Goal: Transaction & Acquisition: Purchase product/service

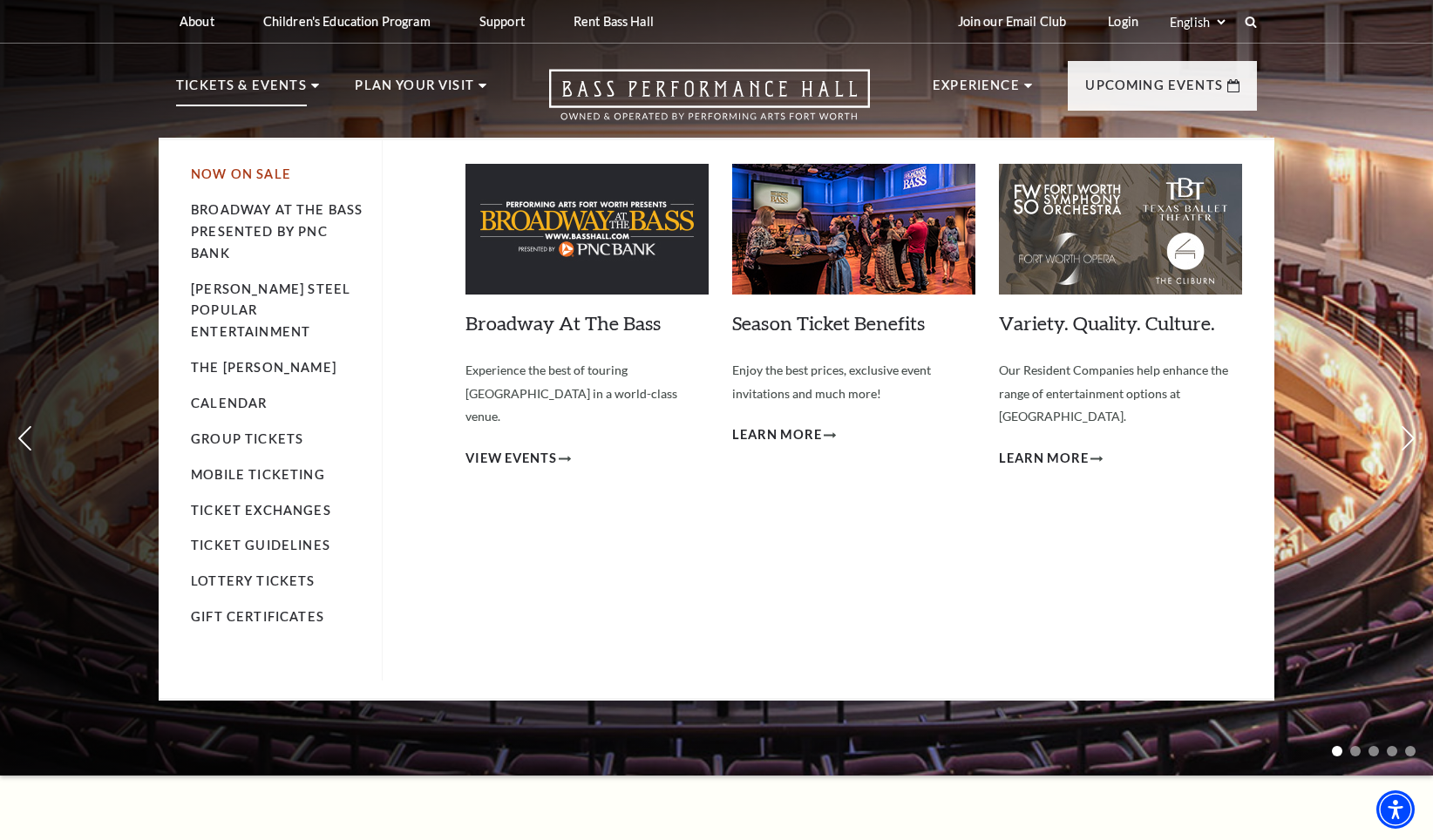
click at [244, 175] on link "Now On Sale" at bounding box center [240, 174] width 100 height 15
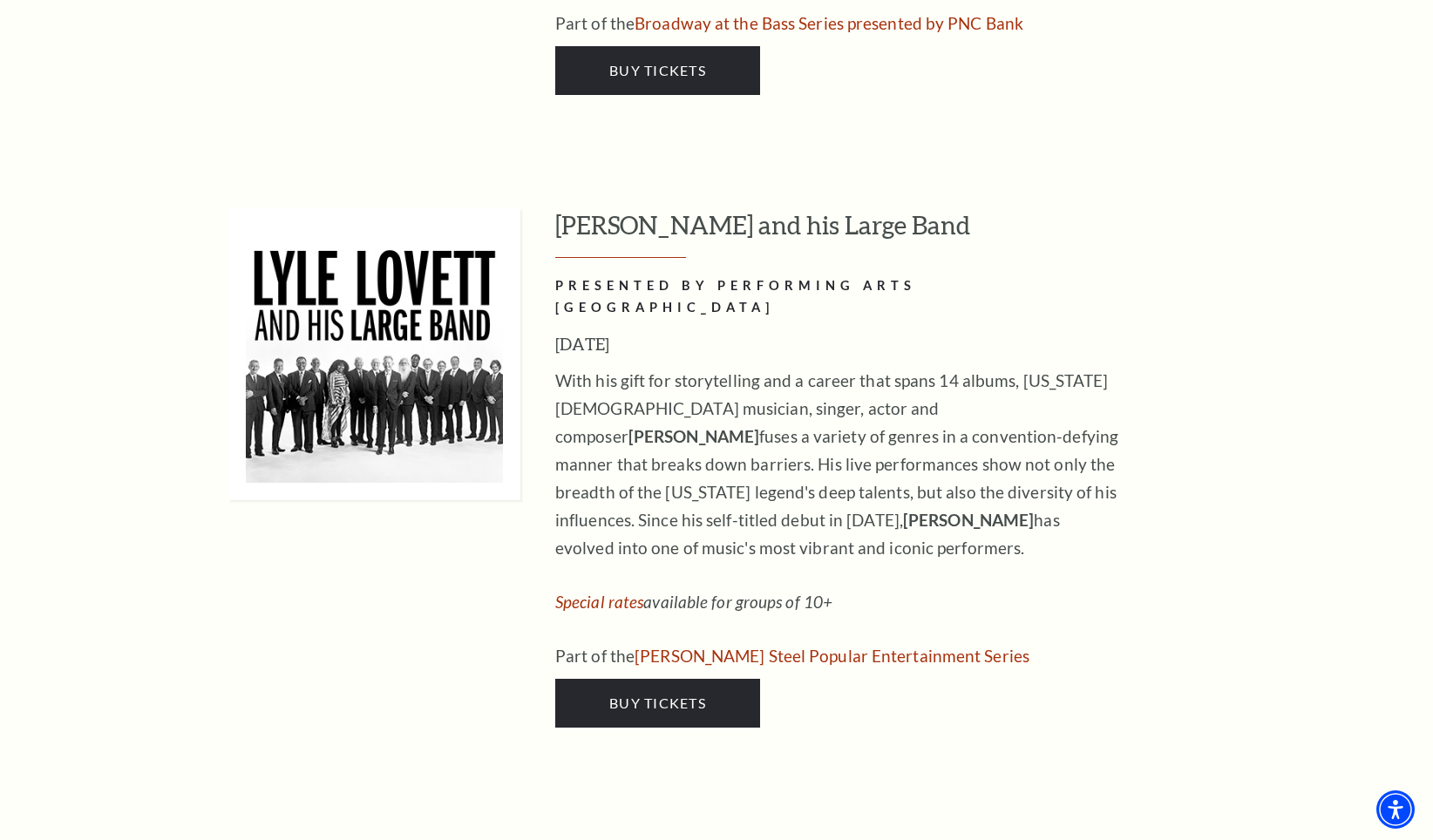
scroll to position [2382, 0]
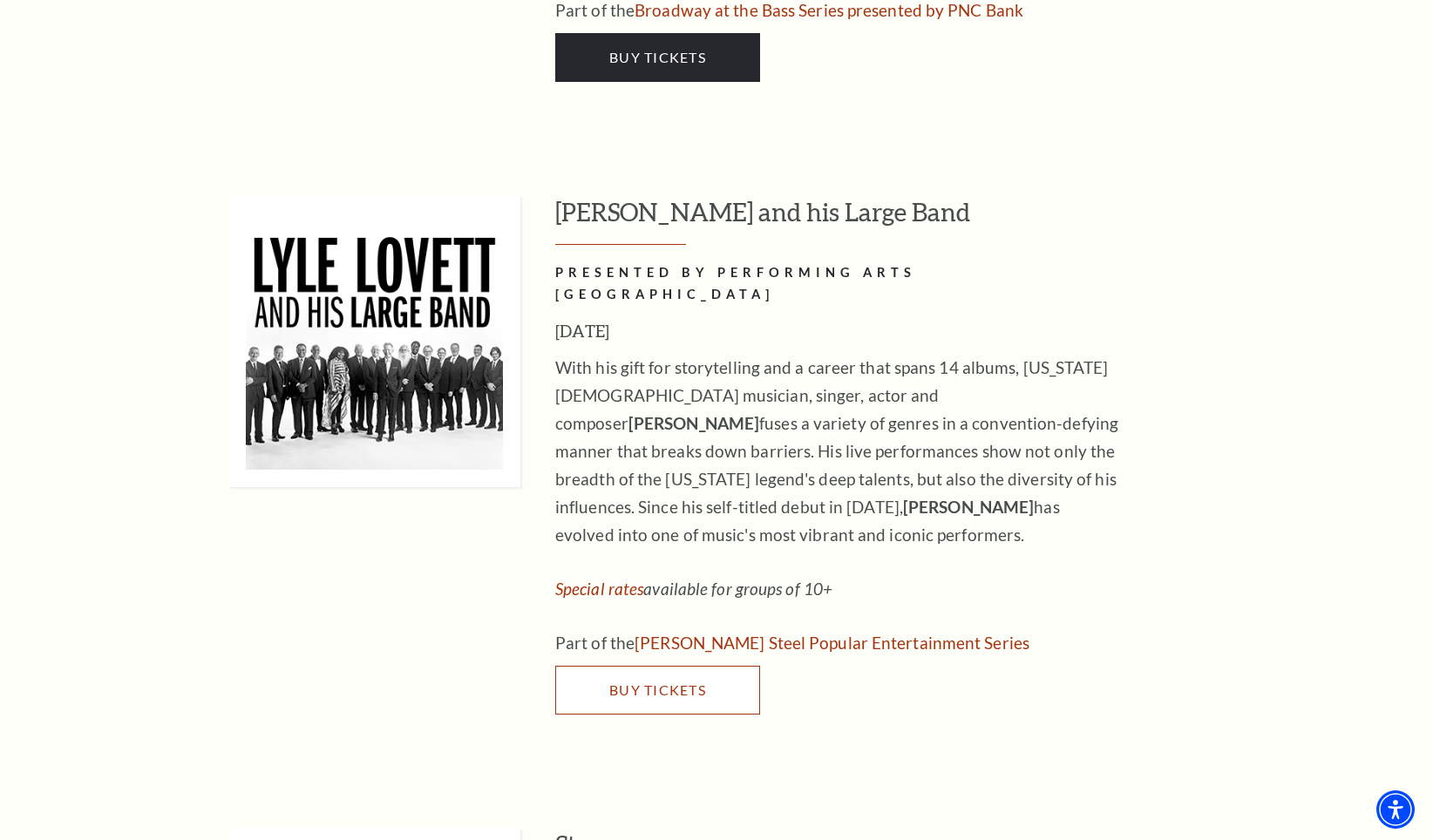
click at [636, 681] on span "Buy Tickets" at bounding box center [658, 689] width 97 height 17
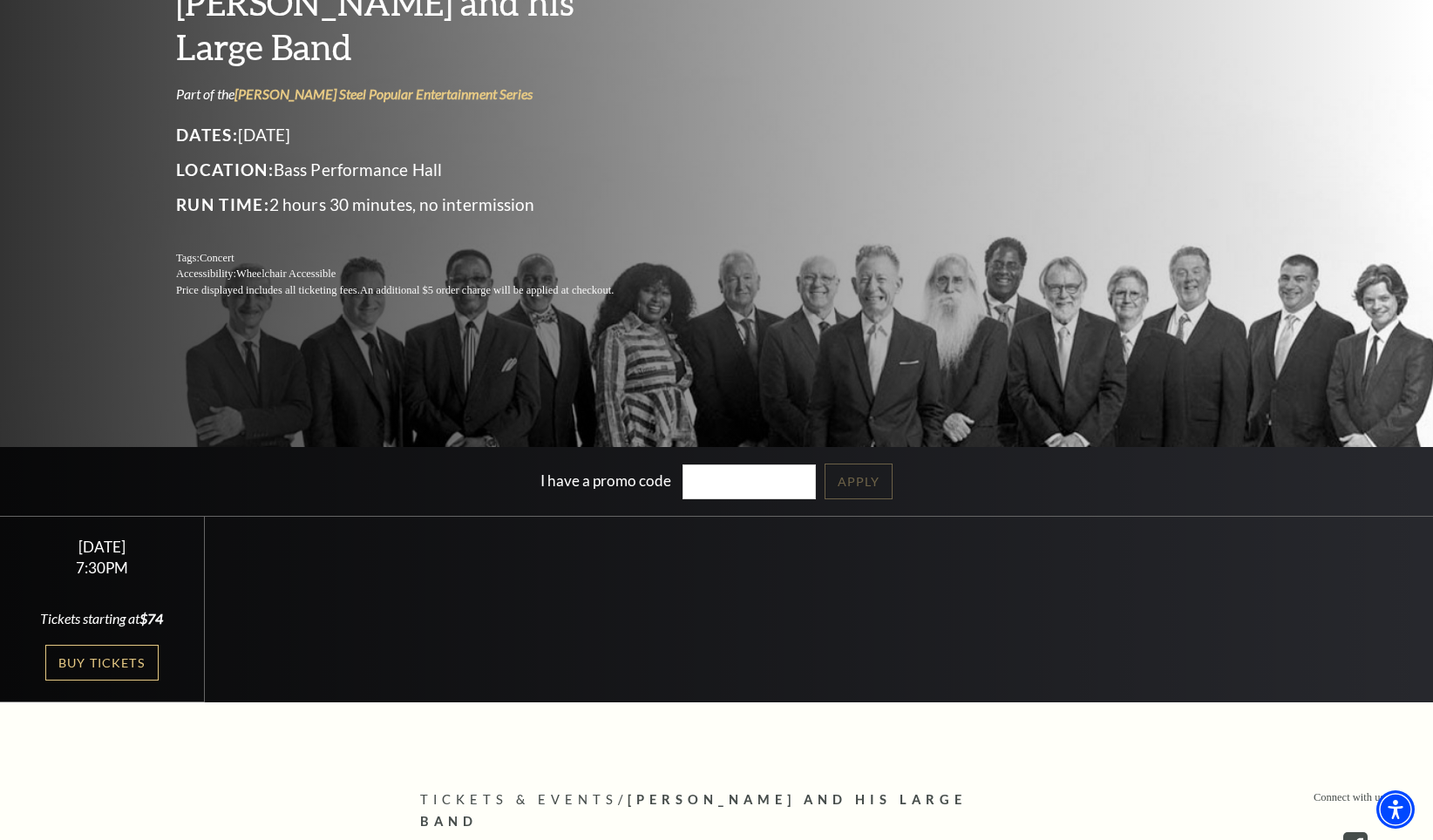
scroll to position [233, 0]
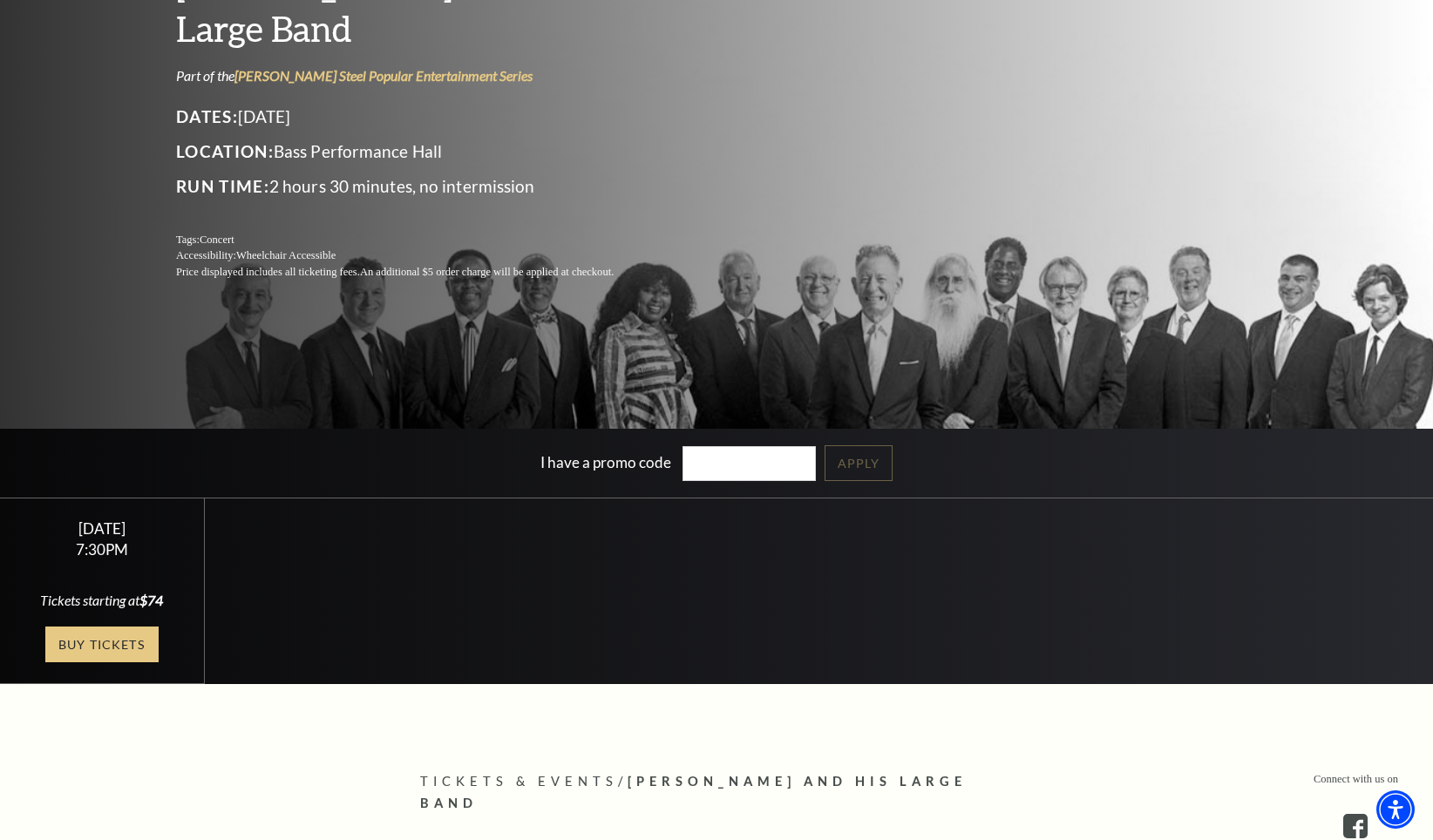
click at [118, 640] on link "Buy Tickets" at bounding box center [102, 644] width 113 height 35
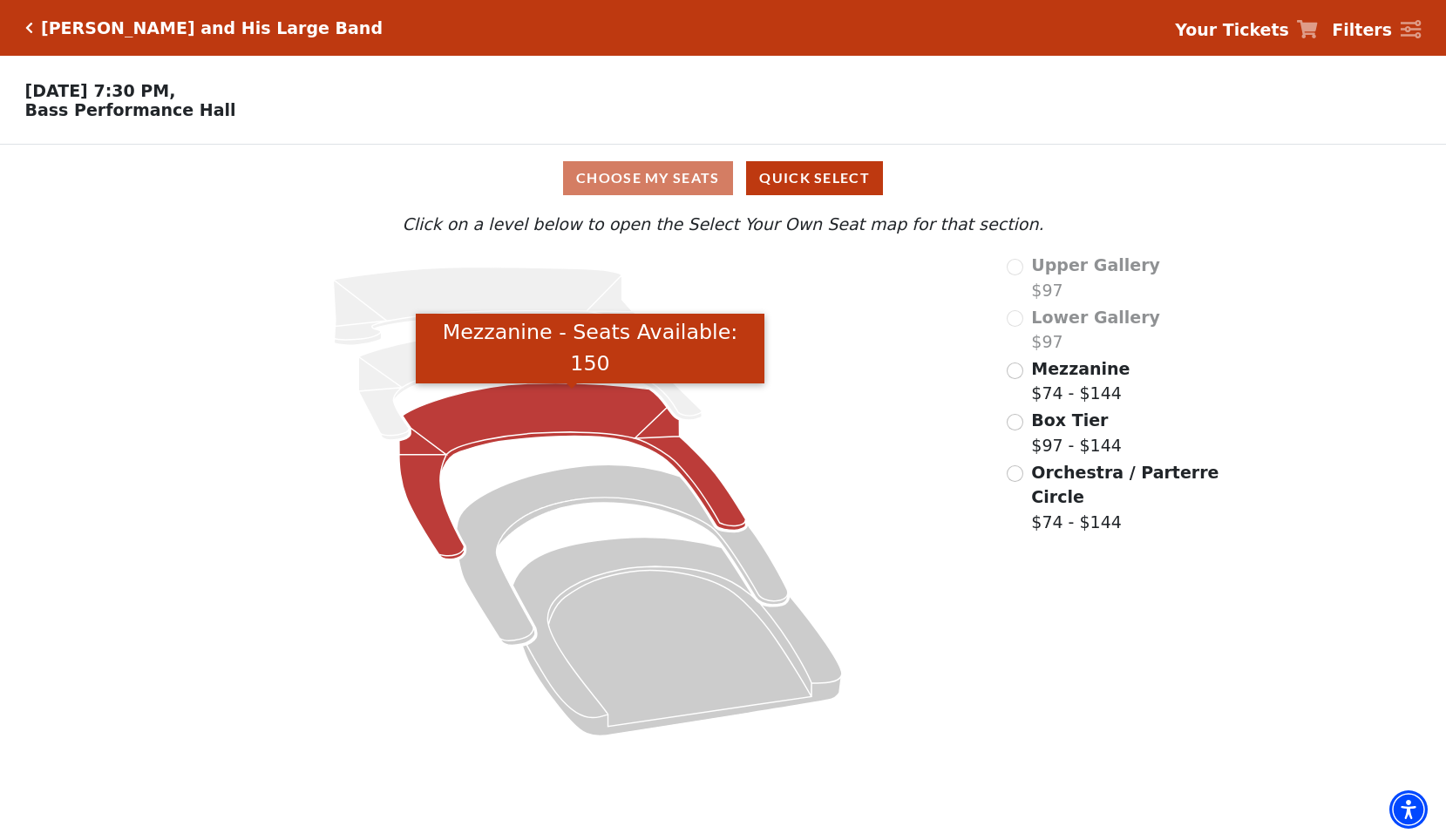
click at [518, 423] on icon "Mezzanine - Seats Available: 150" at bounding box center [572, 471] width 346 height 176
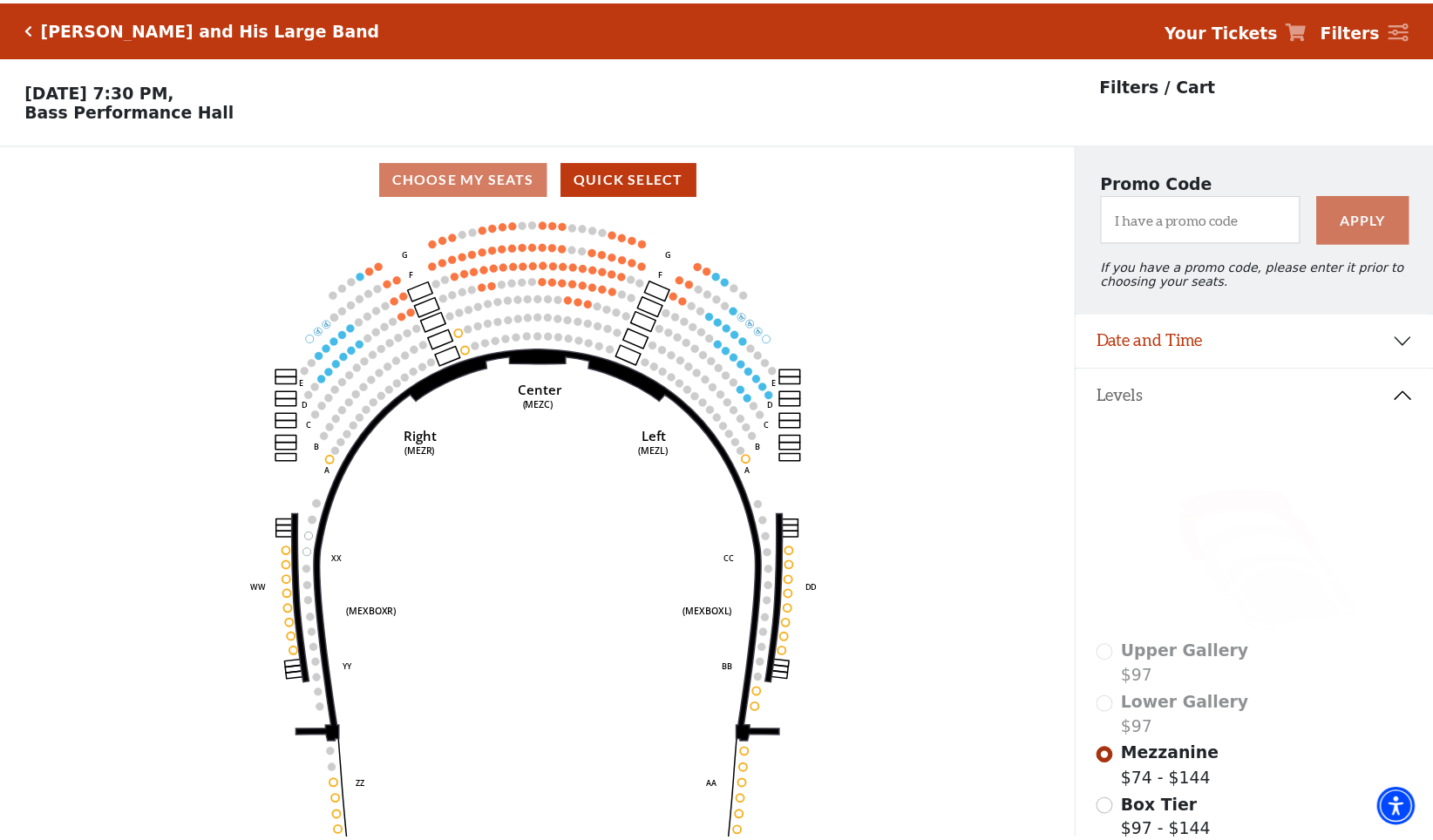
scroll to position [81, 0]
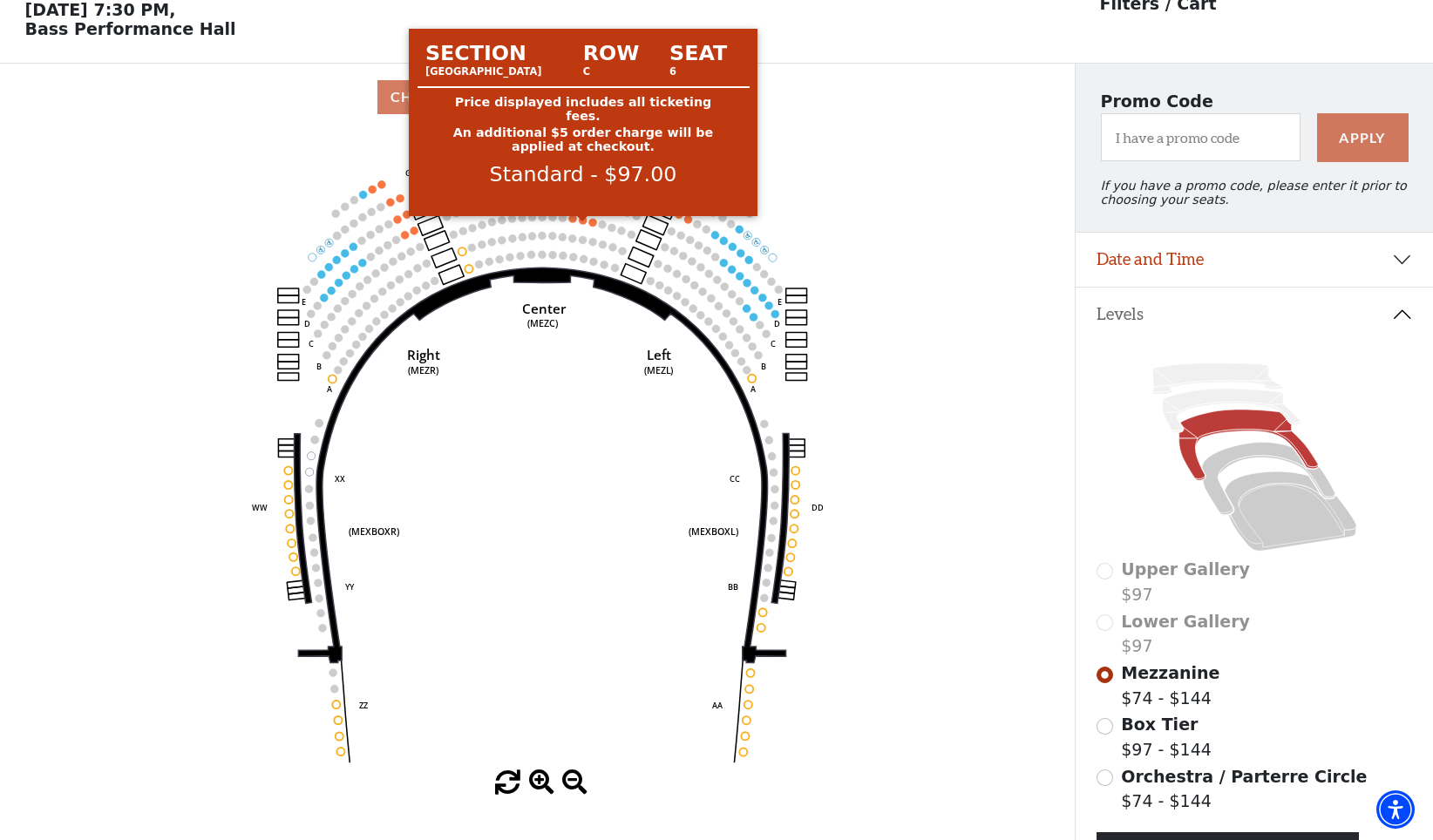
click at [584, 224] on circle at bounding box center [582, 220] width 8 height 8
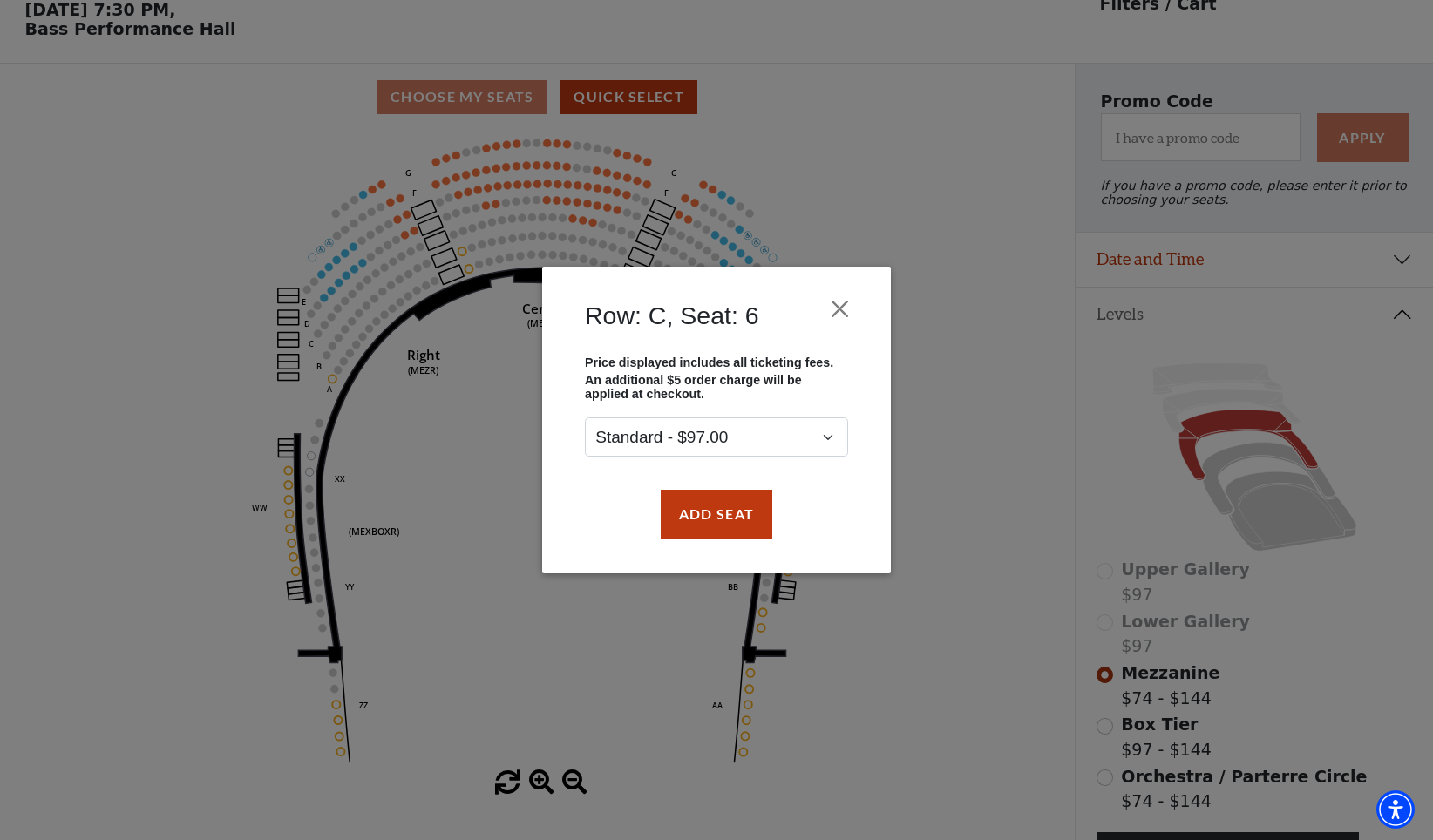
click at [595, 228] on div "Row: C, Seat: 6 Price displayed includes all ticketing fees. An additional $5 o…" at bounding box center [716, 420] width 1433 height 840
click at [719, 508] on button "Add Seat" at bounding box center [717, 514] width 112 height 49
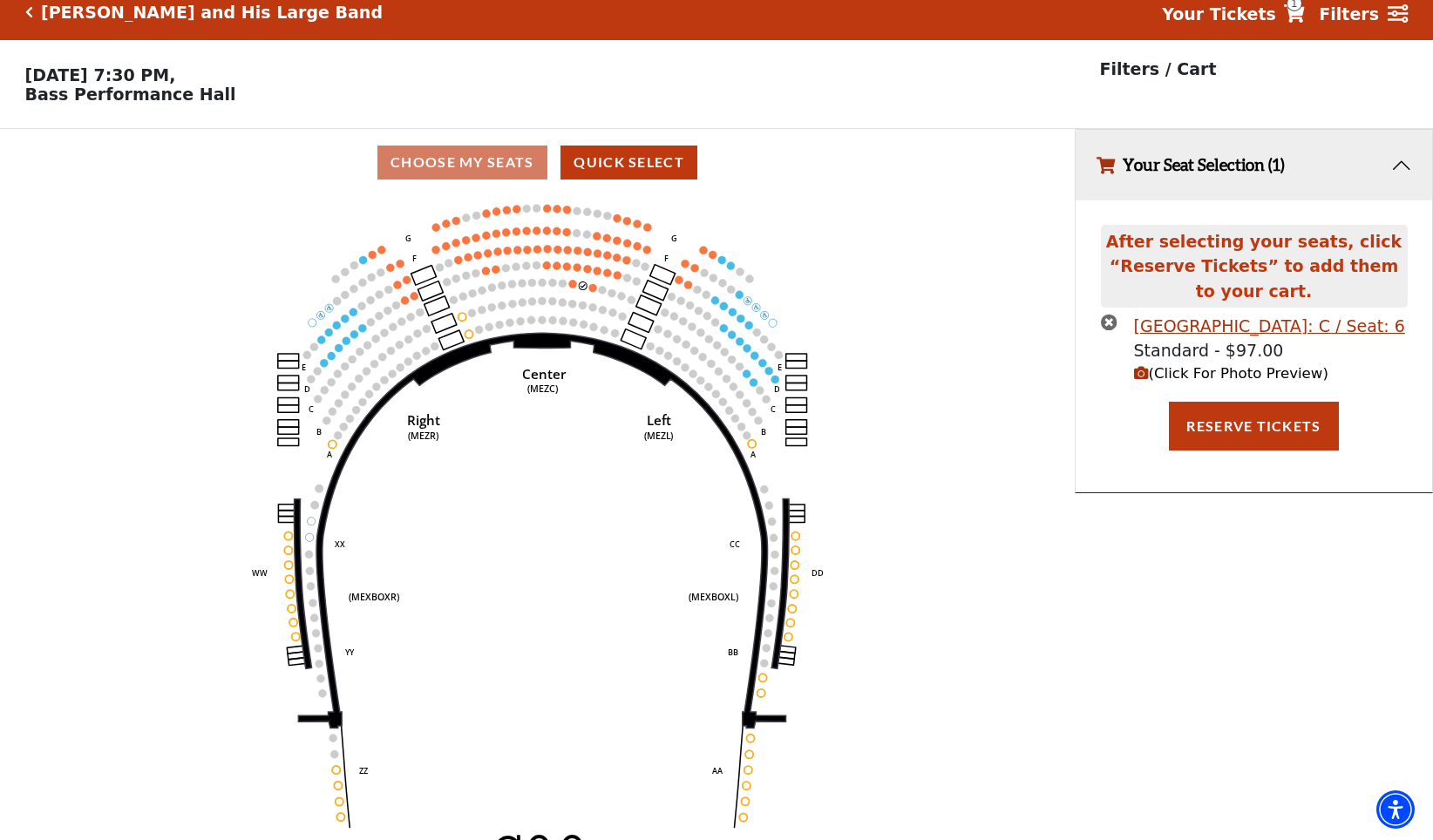
scroll to position [0, 0]
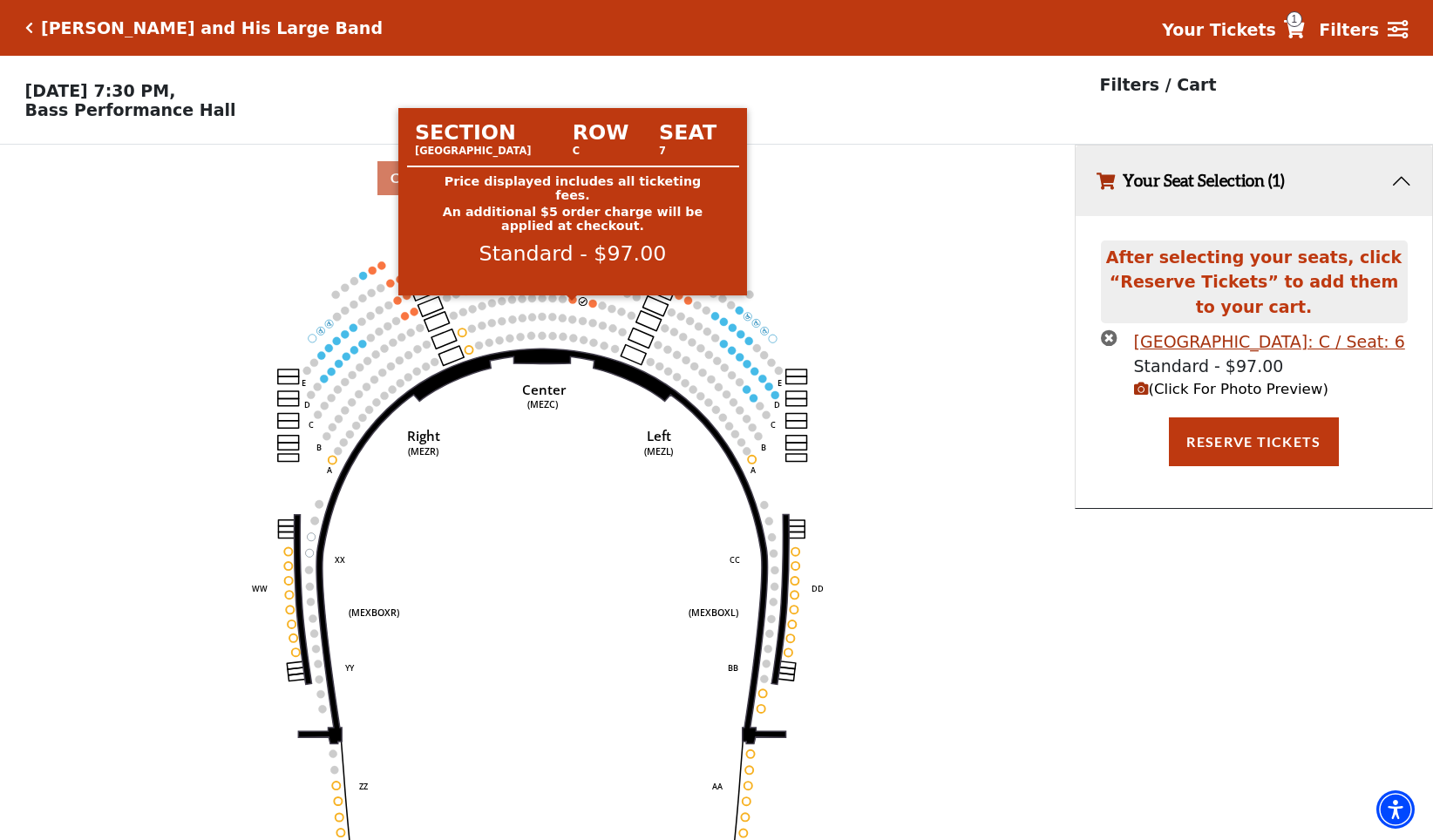
click at [571, 303] on circle at bounding box center [572, 299] width 8 height 8
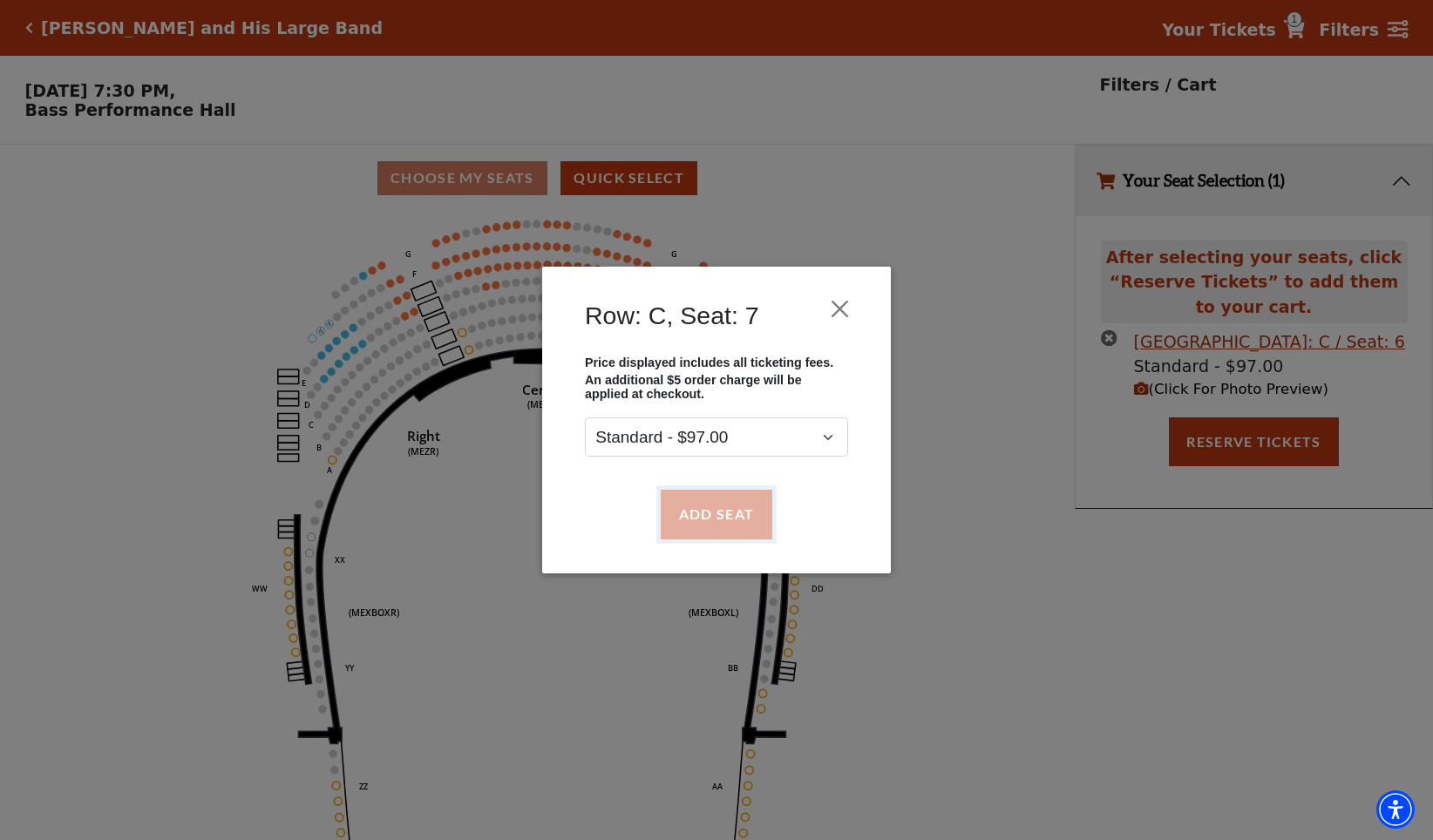
click at [716, 517] on button "Add Seat" at bounding box center [717, 514] width 112 height 49
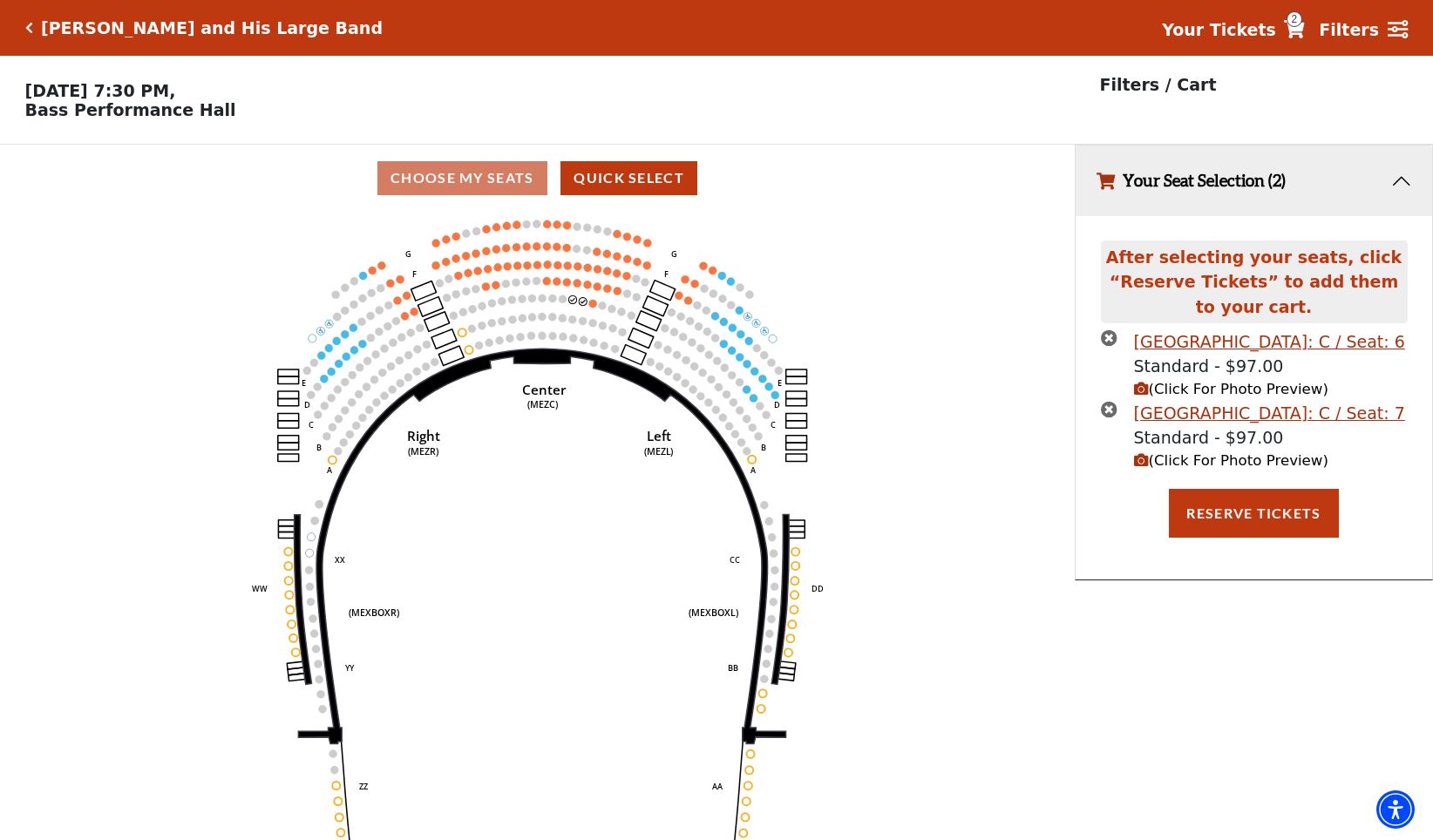
scroll to position [43, 0]
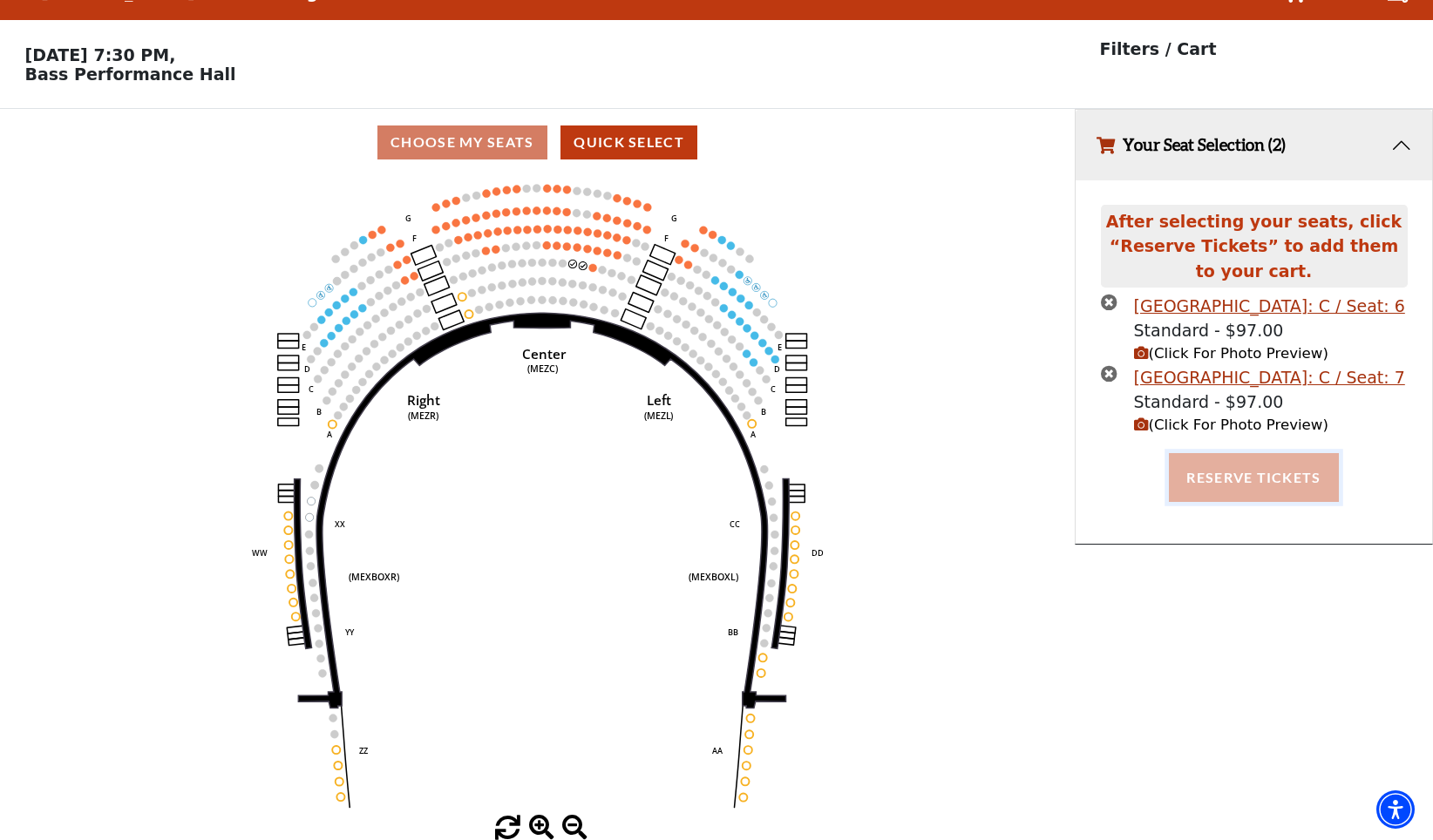
click at [1236, 478] on button "Reserve Tickets" at bounding box center [1253, 477] width 169 height 49
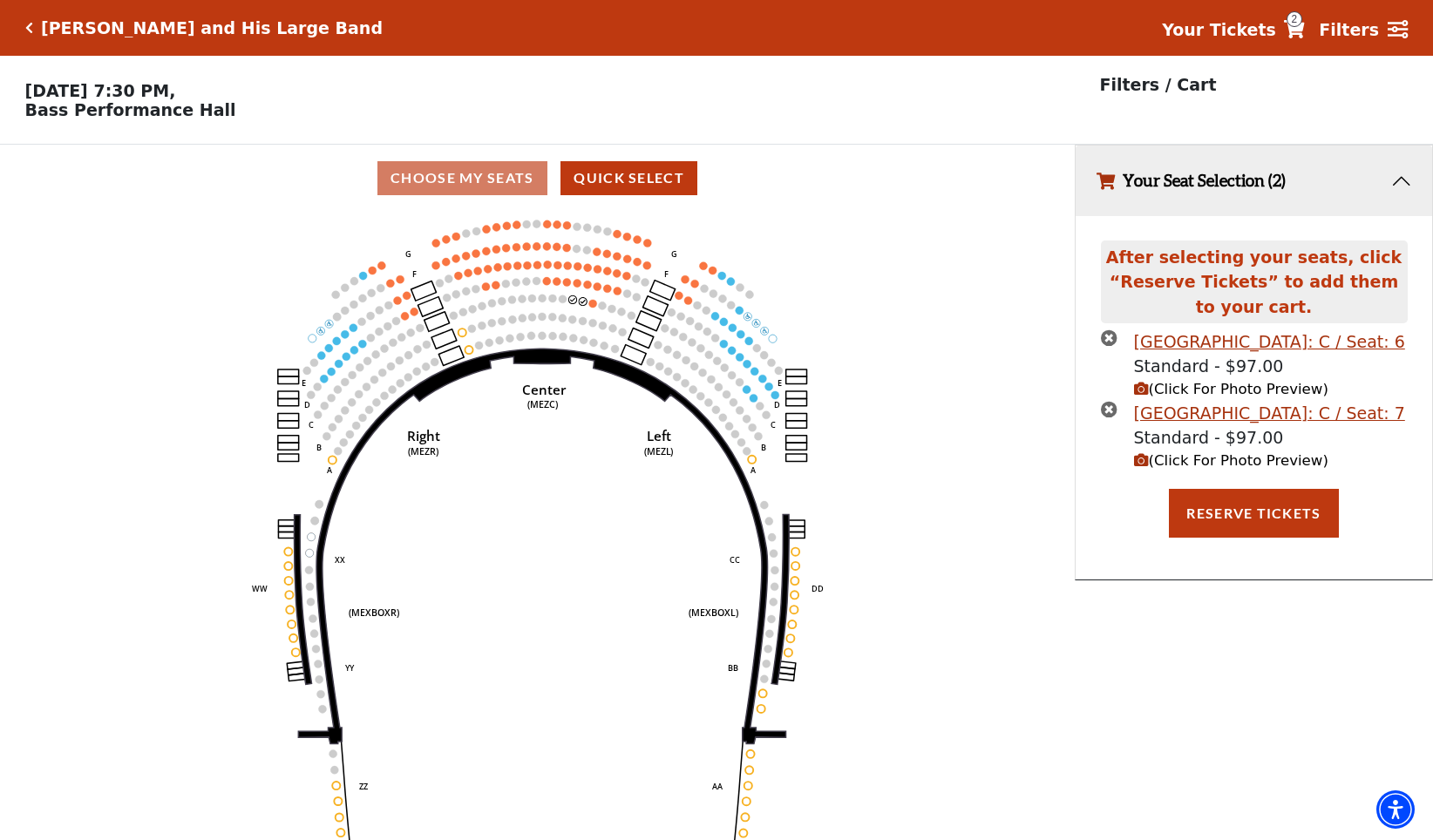
click at [1303, 20] on span "2" at bounding box center [1295, 19] width 16 height 16
click at [1303, 19] on span "2" at bounding box center [1295, 19] width 16 height 16
click at [1303, 20] on span "2" at bounding box center [1295, 19] width 16 height 16
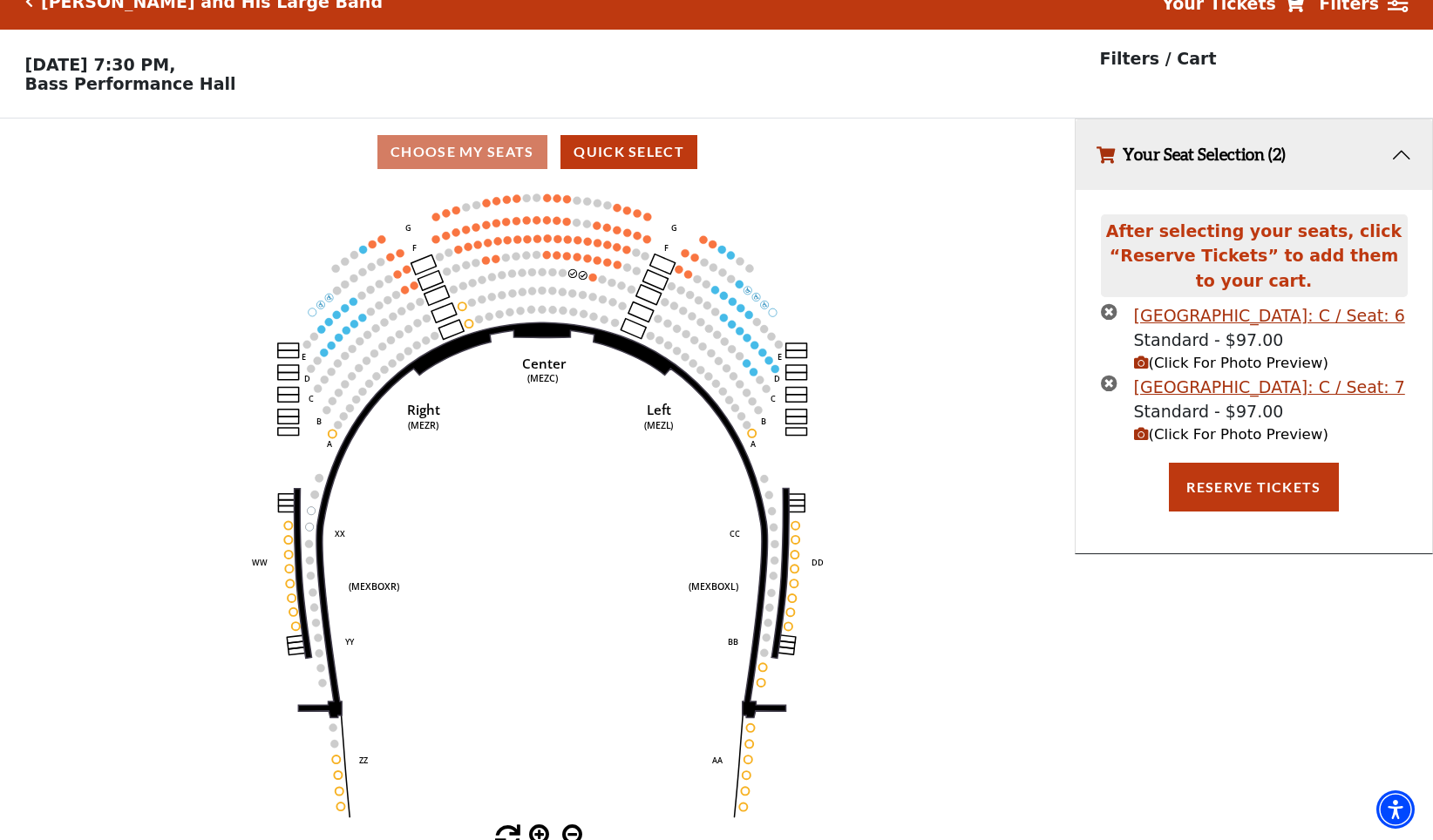
scroll to position [43, 0]
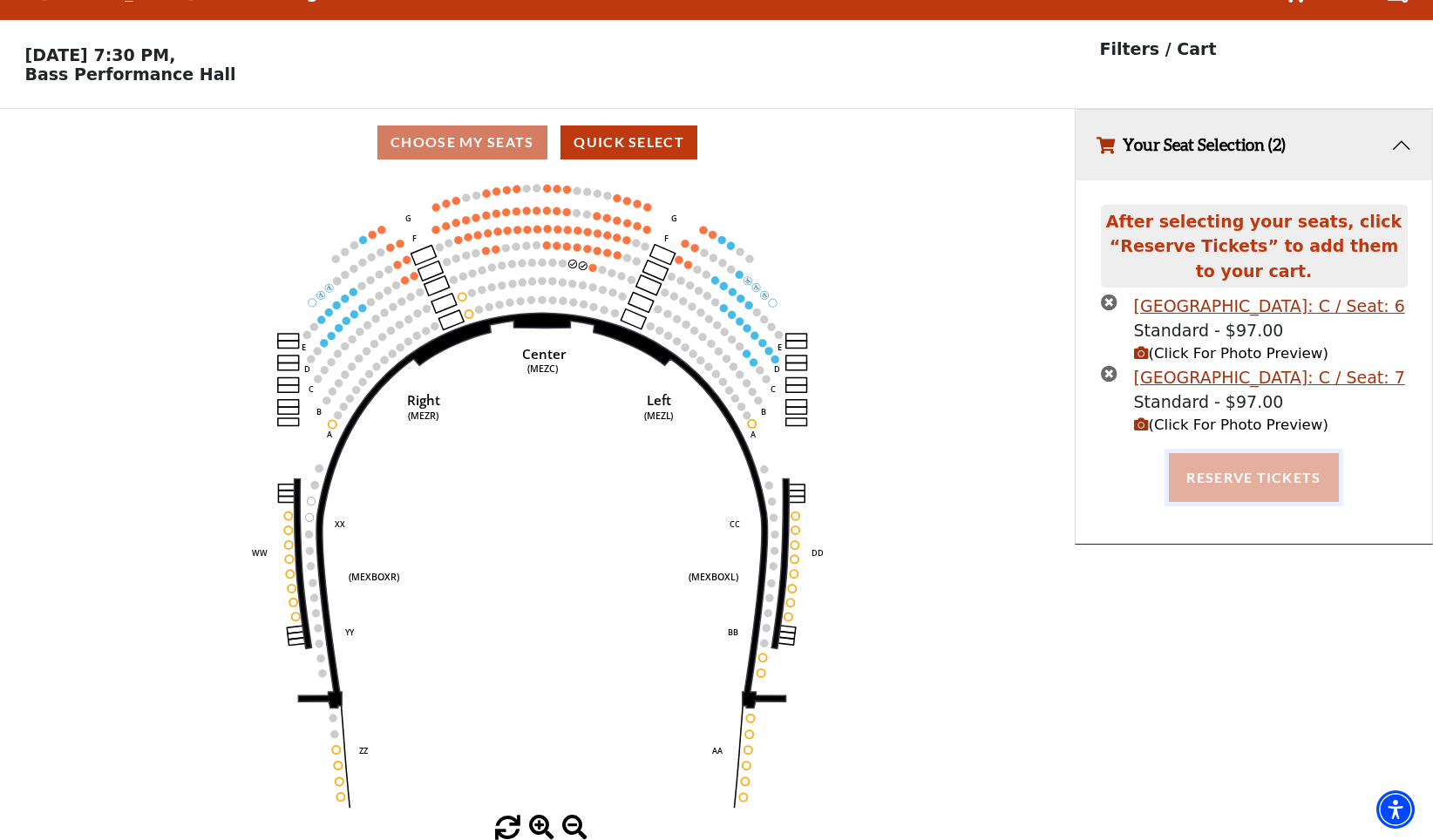
click at [1266, 473] on button "Reserve Tickets" at bounding box center [1253, 477] width 169 height 49
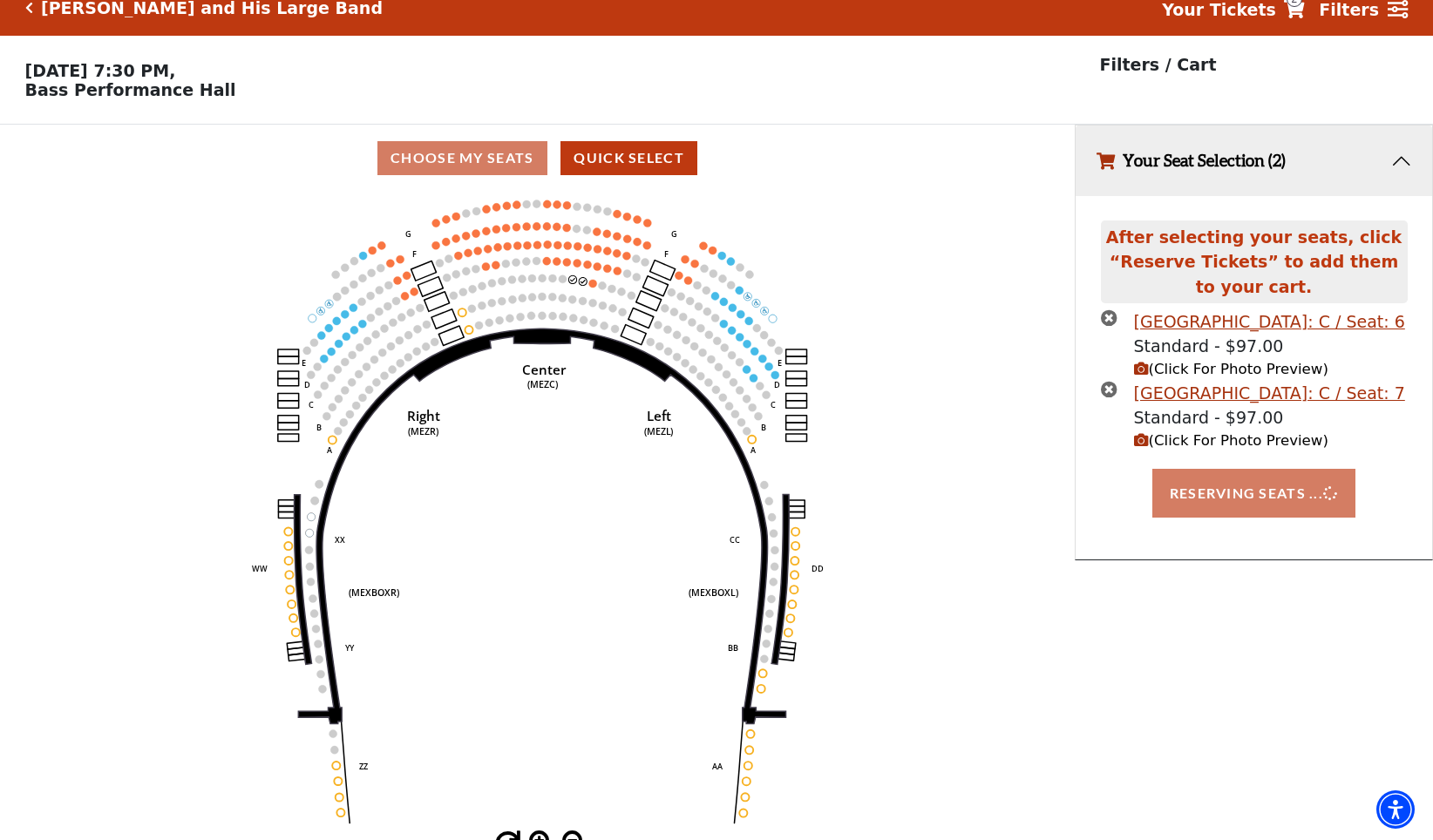
scroll to position [0, 0]
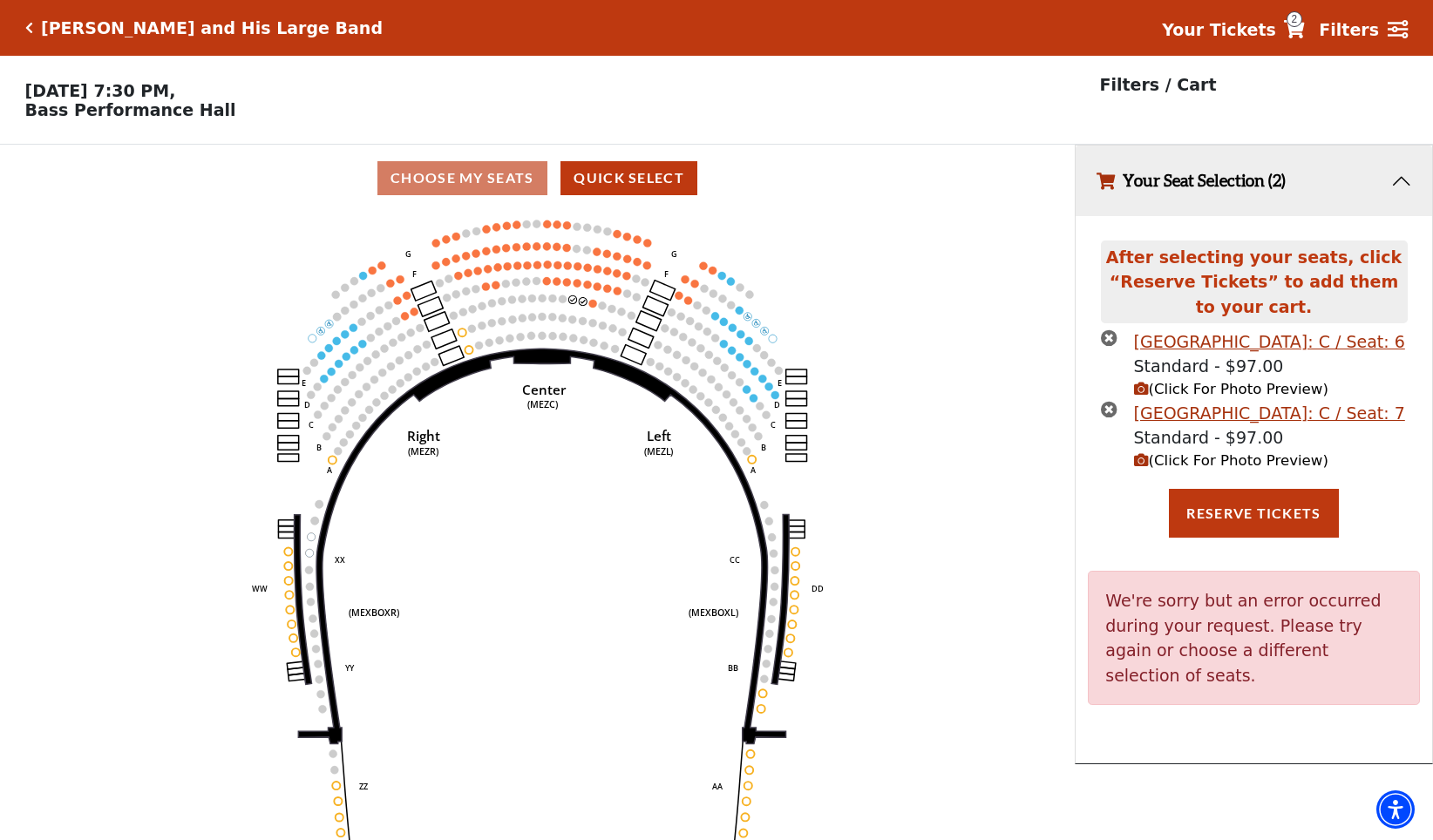
click at [1303, 23] on span "2" at bounding box center [1295, 19] width 16 height 16
click at [1253, 30] on strong "Your Tickets" at bounding box center [1219, 30] width 114 height 19
click at [1255, 31] on strong "Your Tickets" at bounding box center [1219, 30] width 114 height 19
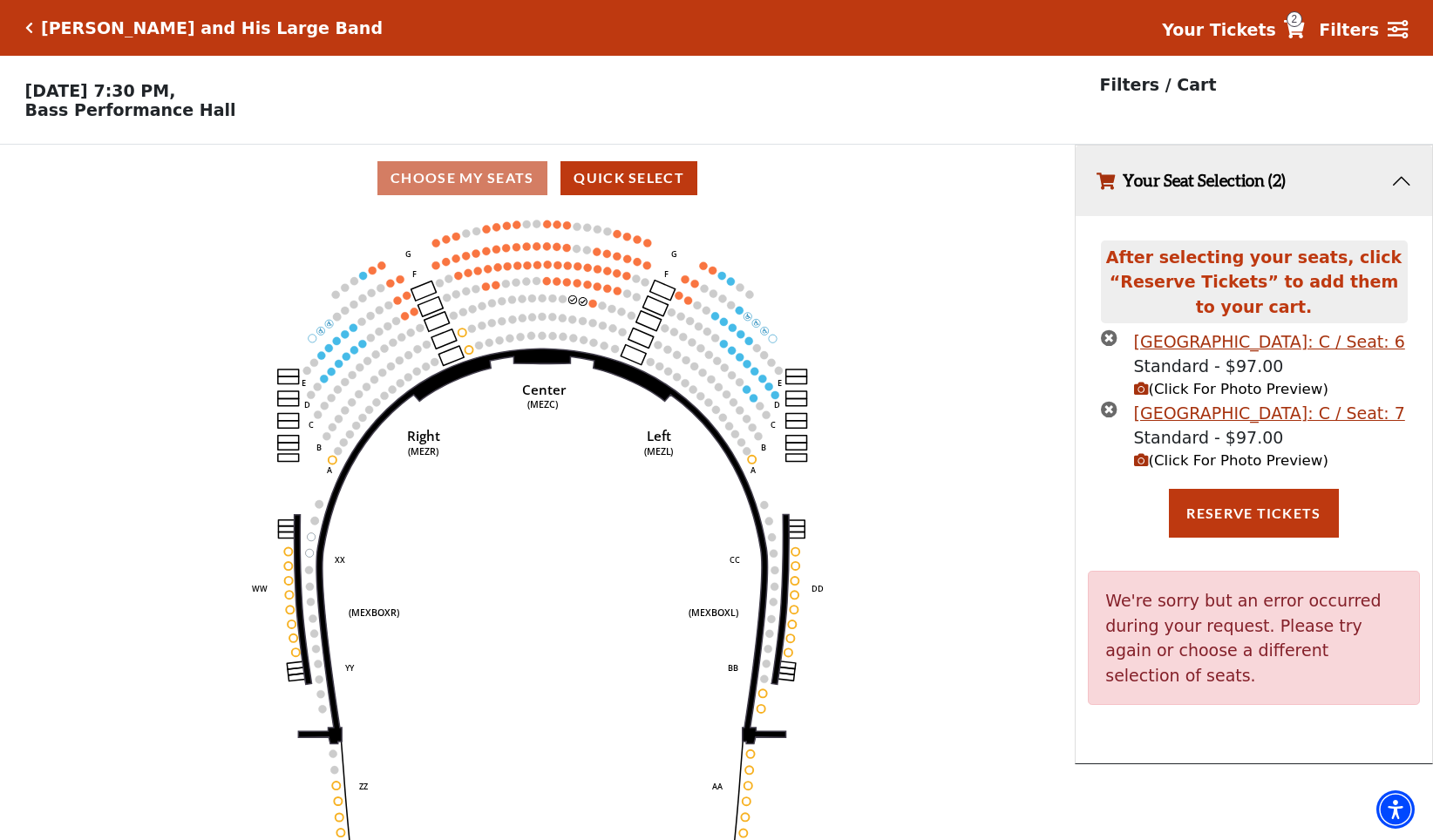
click at [1255, 31] on strong "Your Tickets" at bounding box center [1219, 30] width 114 height 19
click at [1305, 27] on icon at bounding box center [1295, 29] width 21 height 19
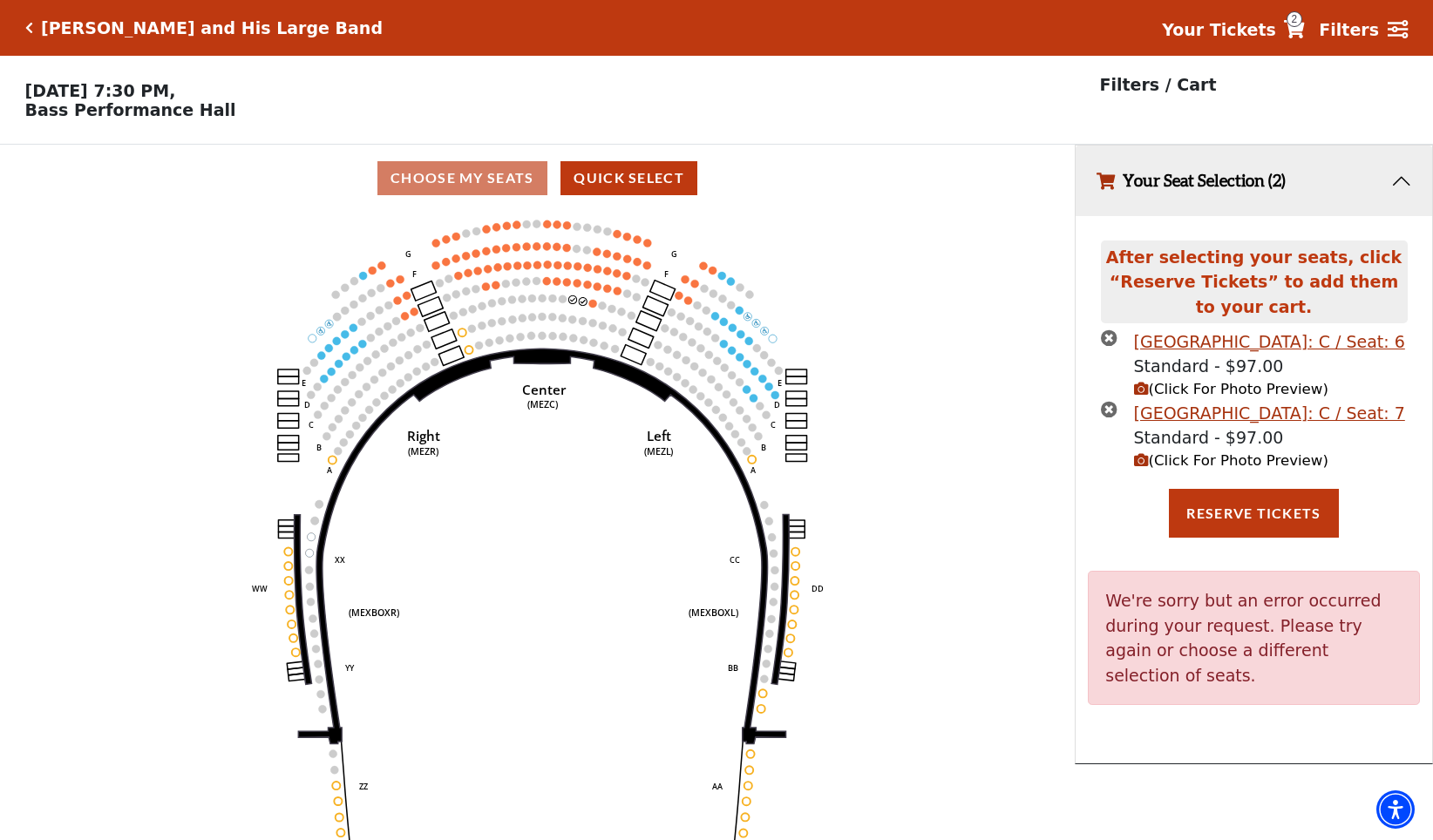
click at [1305, 27] on icon at bounding box center [1295, 29] width 21 height 19
click at [1179, 85] on p "Filters / Cart" at bounding box center [1158, 85] width 117 height 26
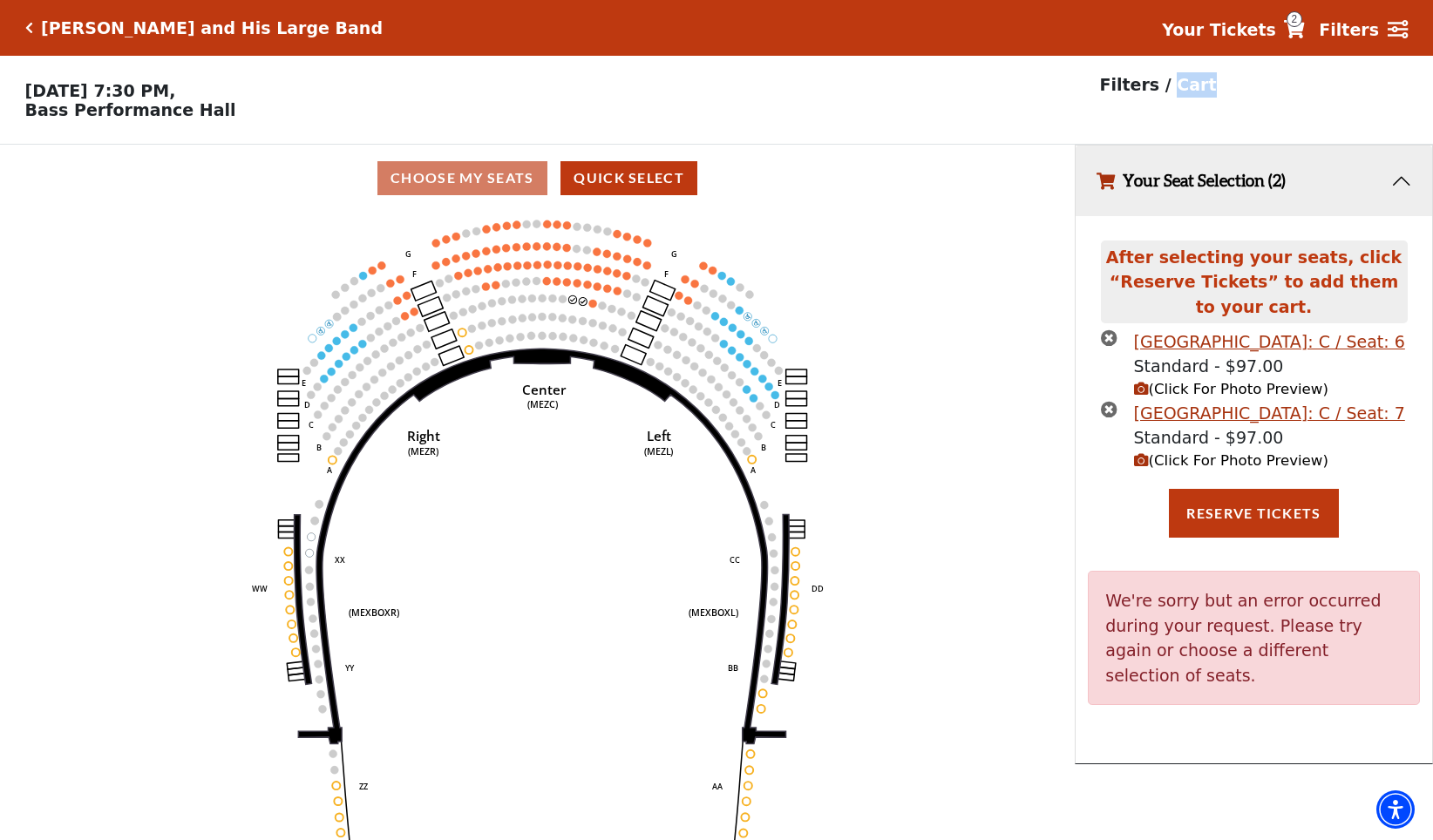
click at [1179, 85] on p "Filters / Cart" at bounding box center [1158, 85] width 117 height 26
click at [1404, 184] on button "Your Seat Selection (2)" at bounding box center [1254, 181] width 356 height 71
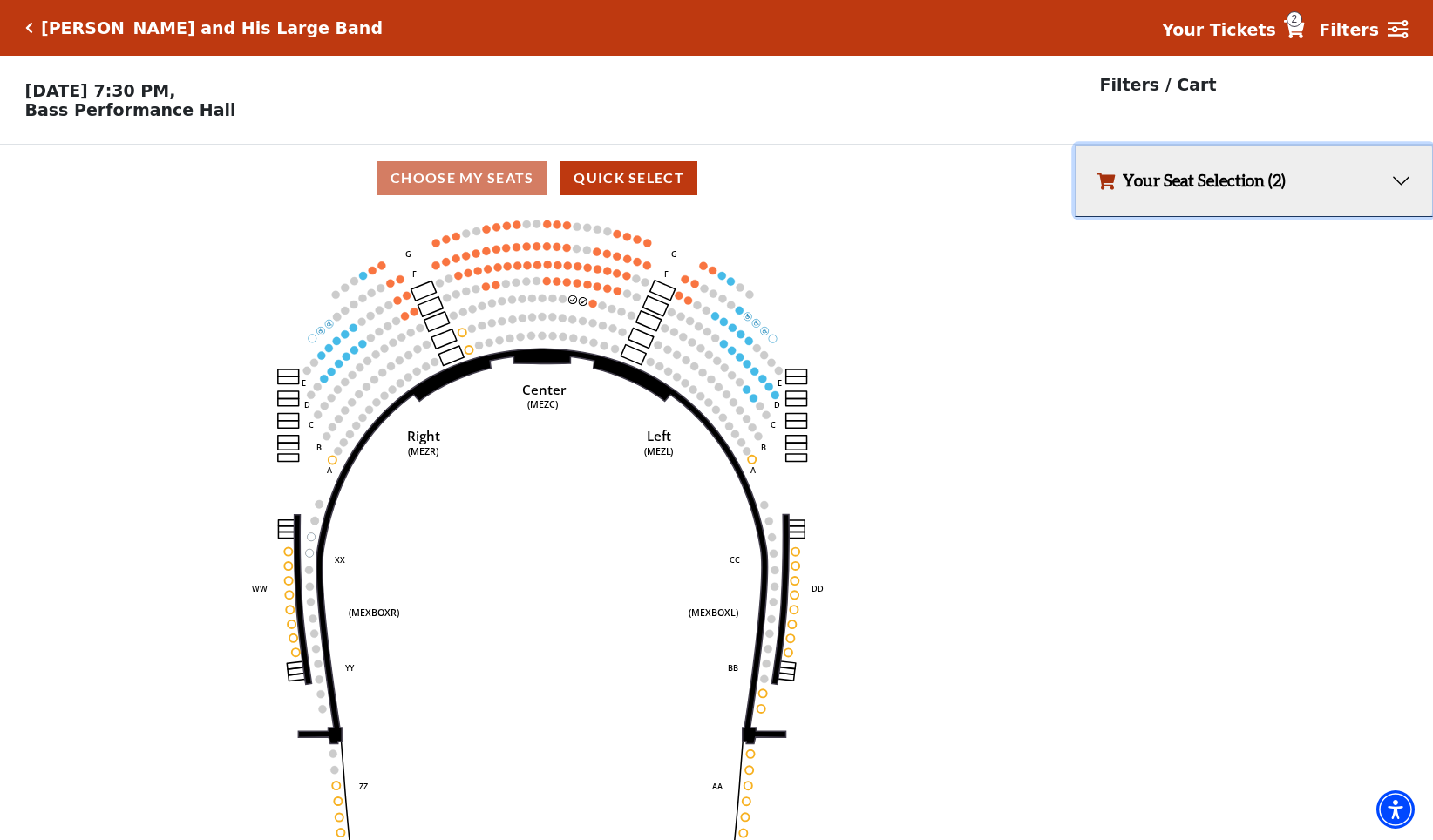
click at [1404, 184] on button "Your Seat Selection (2)" at bounding box center [1254, 181] width 356 height 71
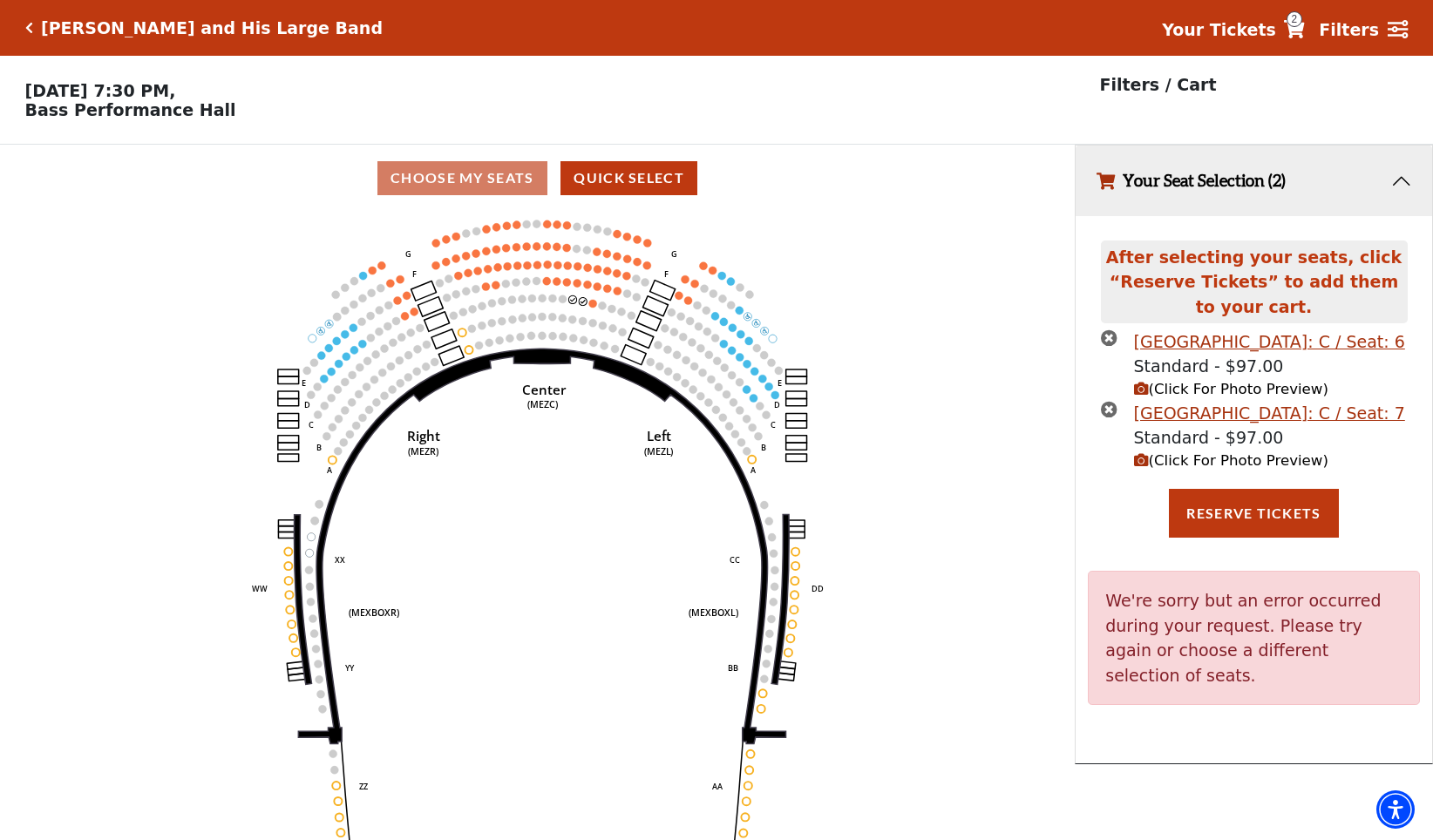
click at [1250, 27] on strong "Your Tickets" at bounding box center [1219, 30] width 114 height 19
click at [1253, 32] on strong "Your Tickets" at bounding box center [1219, 30] width 114 height 19
click at [1305, 27] on icon at bounding box center [1295, 29] width 21 height 19
click at [1258, 521] on button "Reserve Tickets" at bounding box center [1253, 513] width 169 height 49
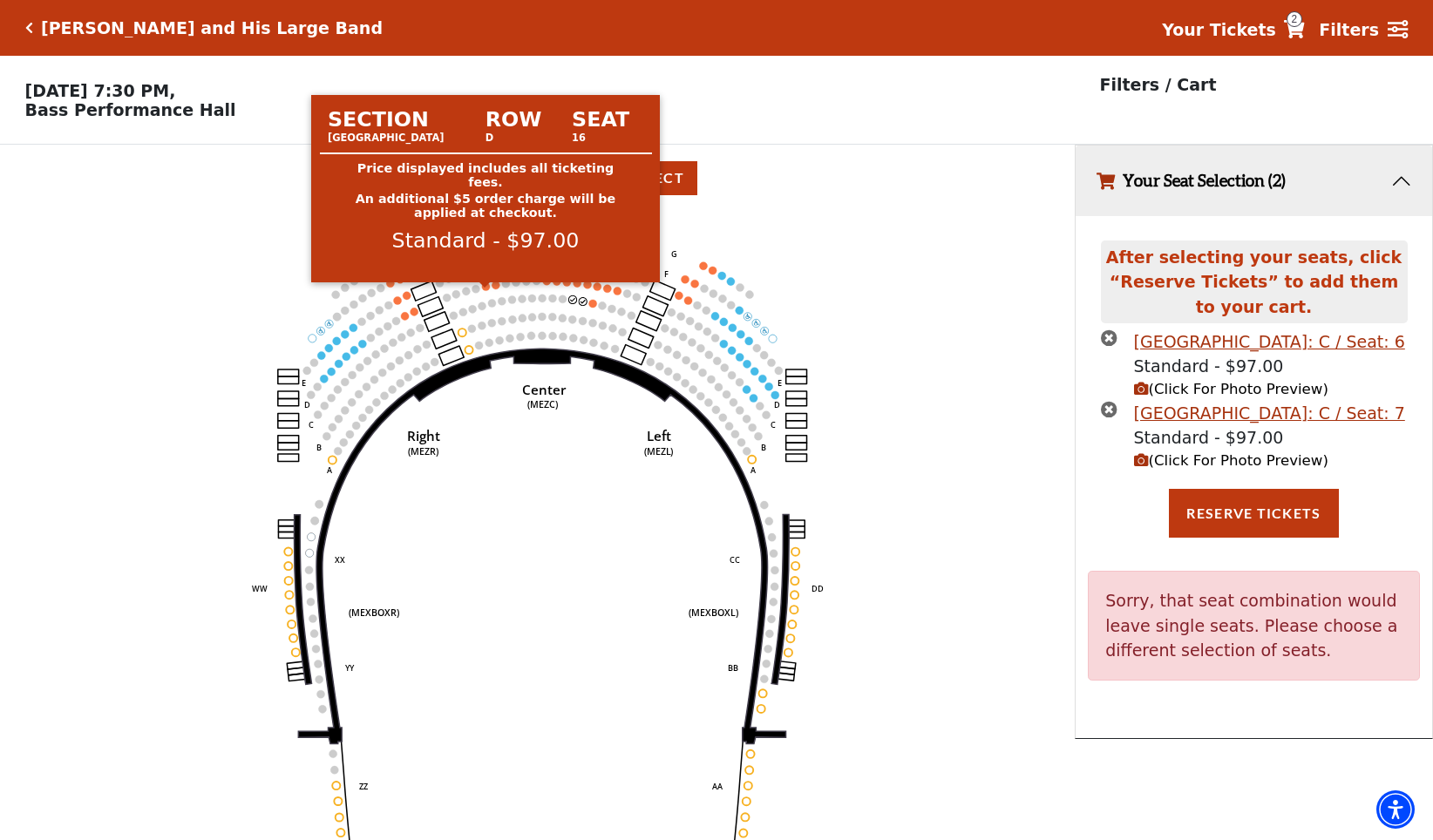
click at [487, 291] on circle at bounding box center [486, 286] width 8 height 8
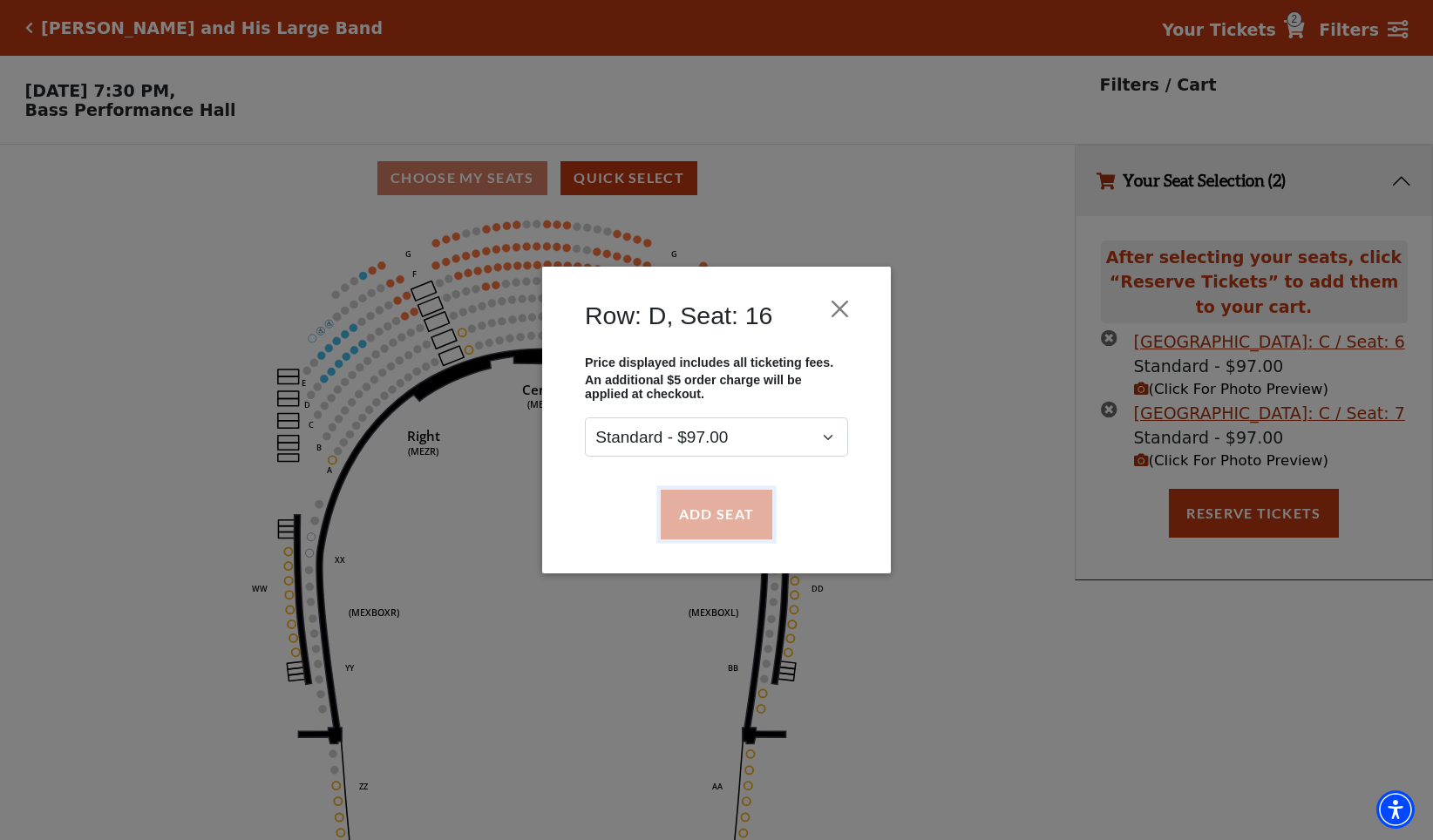
click at [720, 513] on button "Add Seat" at bounding box center [717, 514] width 112 height 49
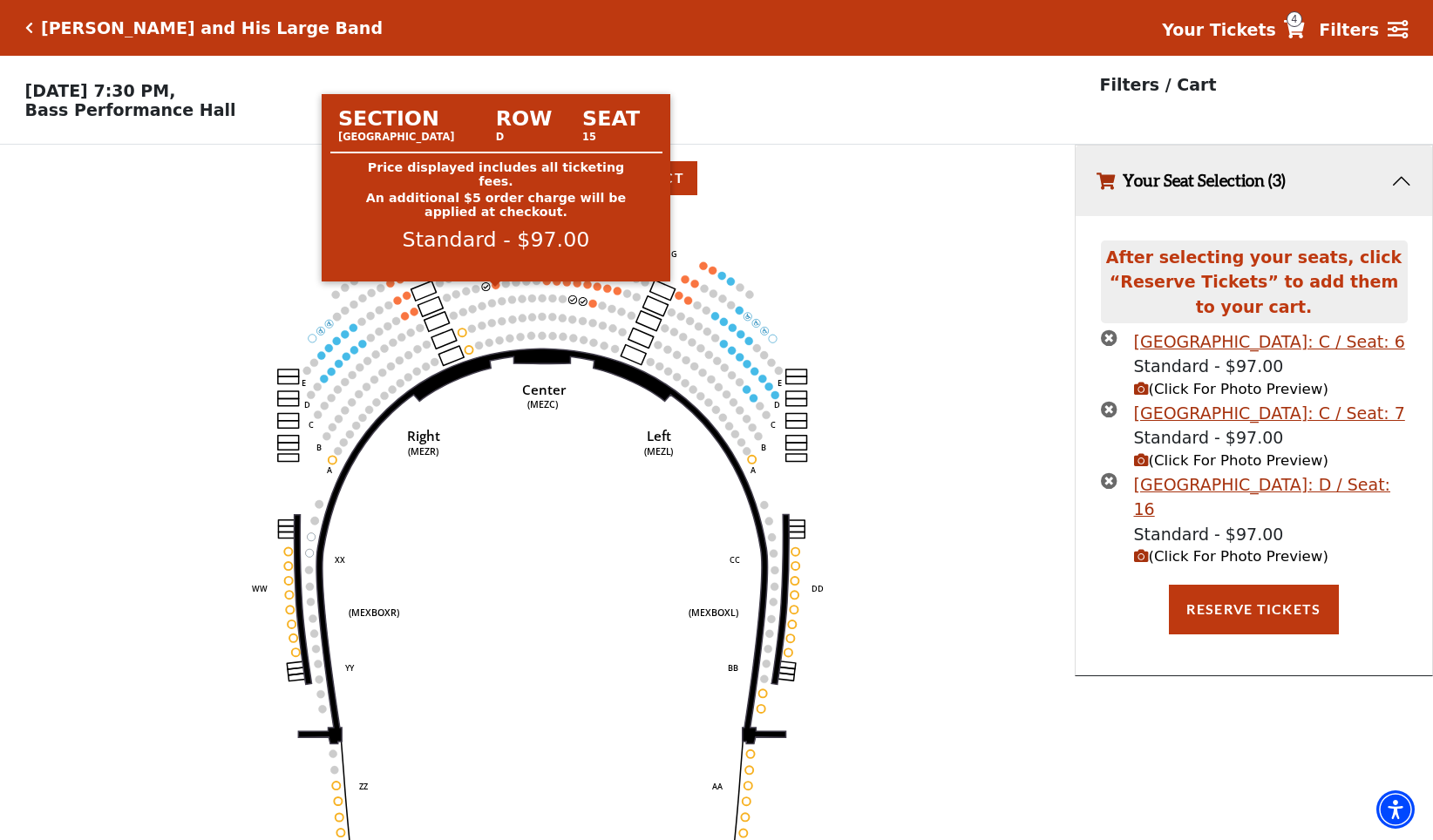
click at [497, 290] on circle at bounding box center [495, 285] width 8 height 8
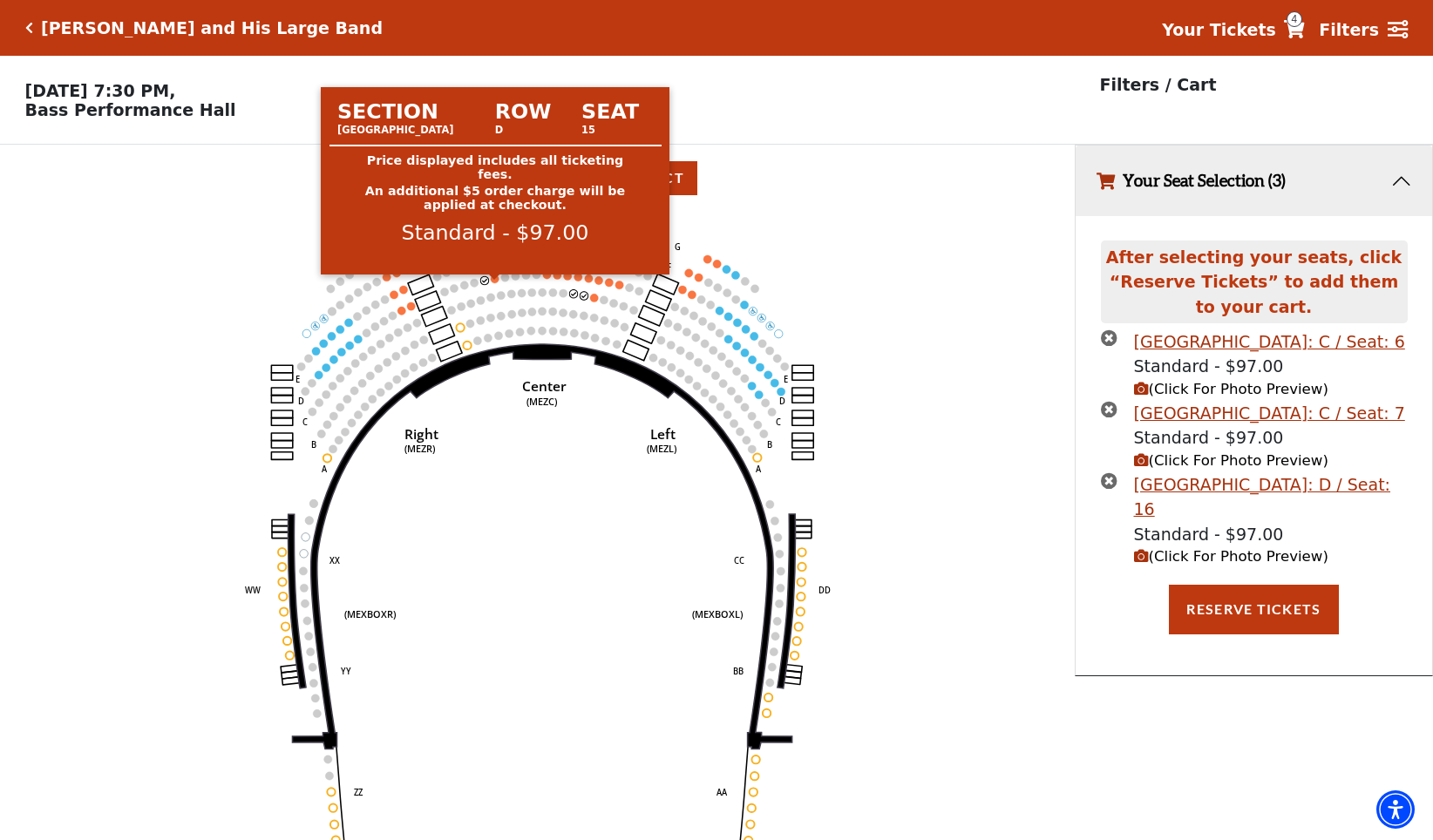
click at [496, 283] on circle at bounding box center [495, 278] width 8 height 8
click at [495, 283] on circle at bounding box center [495, 278] width 8 height 8
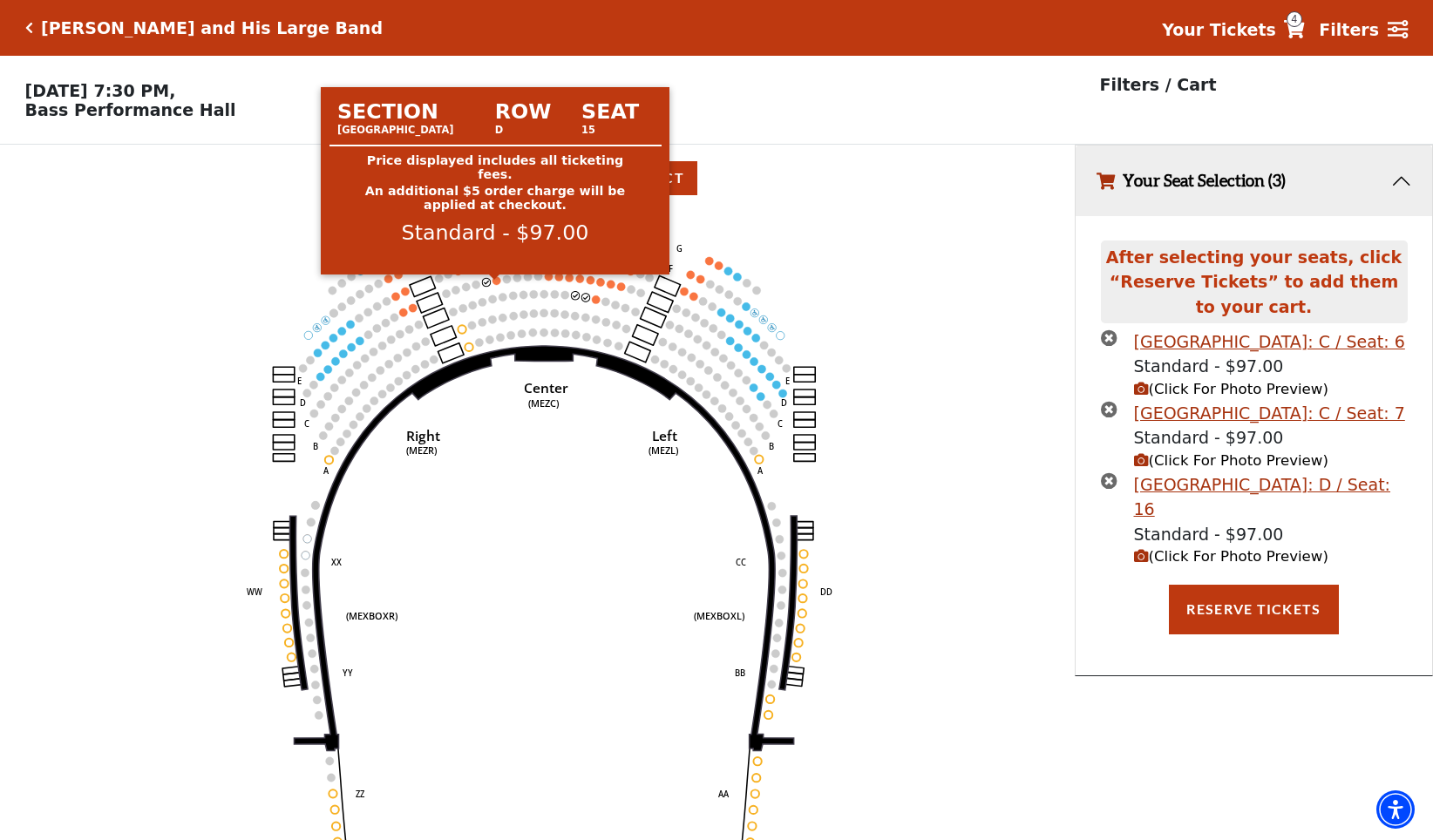
click at [497, 284] on circle at bounding box center [496, 280] width 8 height 8
click at [498, 284] on circle at bounding box center [496, 280] width 8 height 8
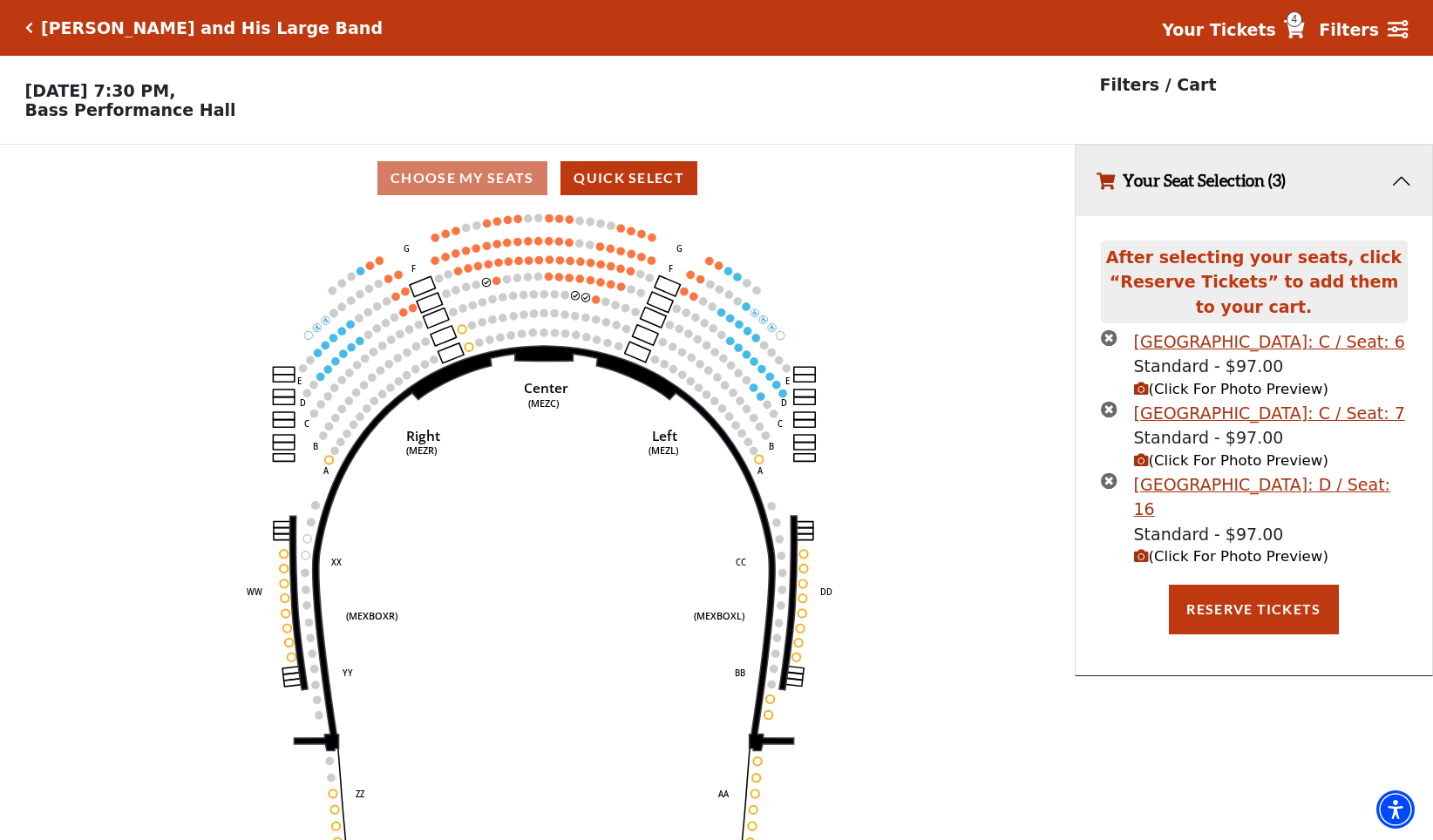
click at [1110, 414] on icon "times-circle" at bounding box center [1109, 408] width 17 height 17
click at [1112, 341] on icon "times-circle" at bounding box center [1109, 338] width 17 height 17
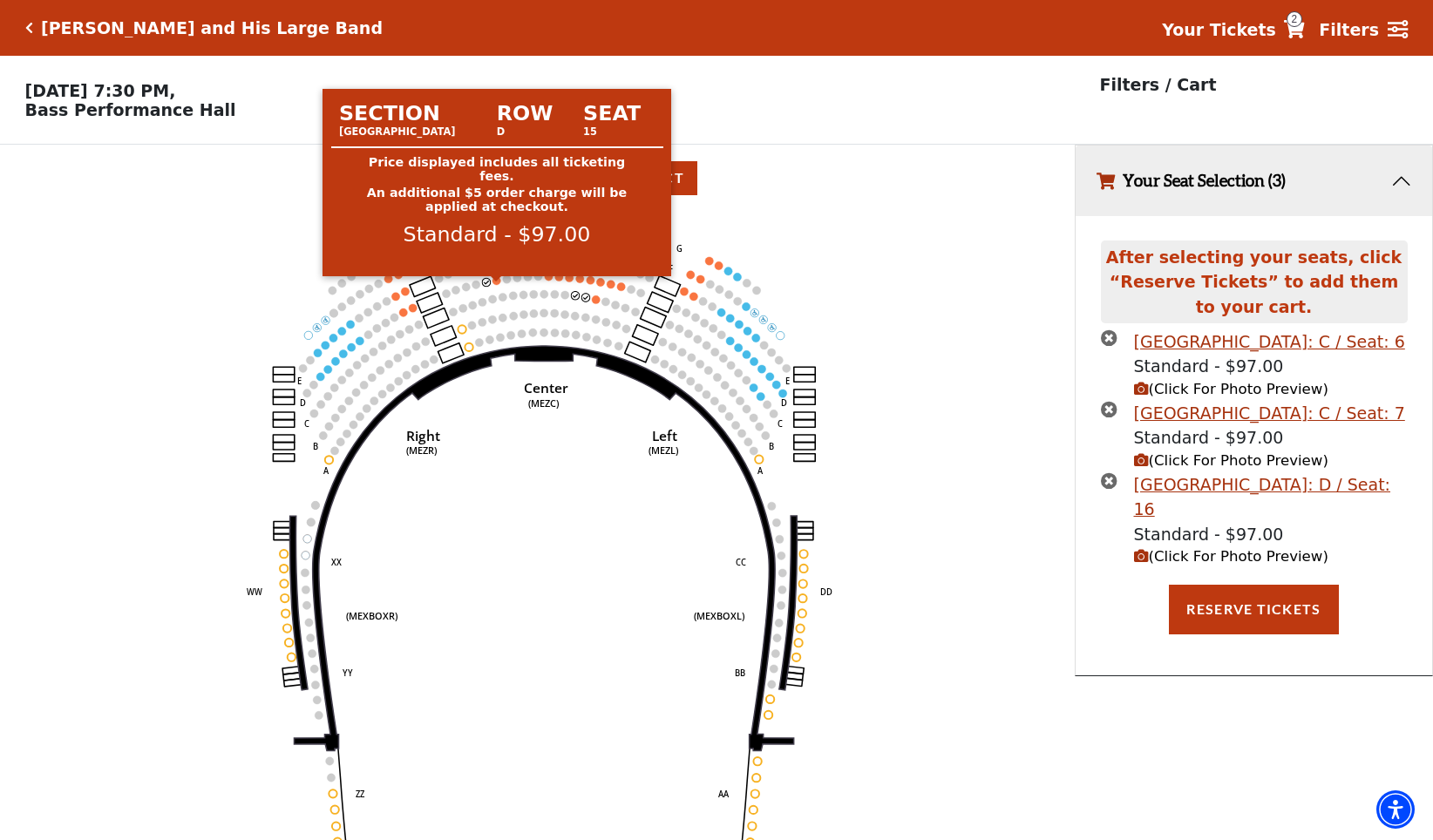
click at [497, 284] on circle at bounding box center [496, 280] width 8 height 8
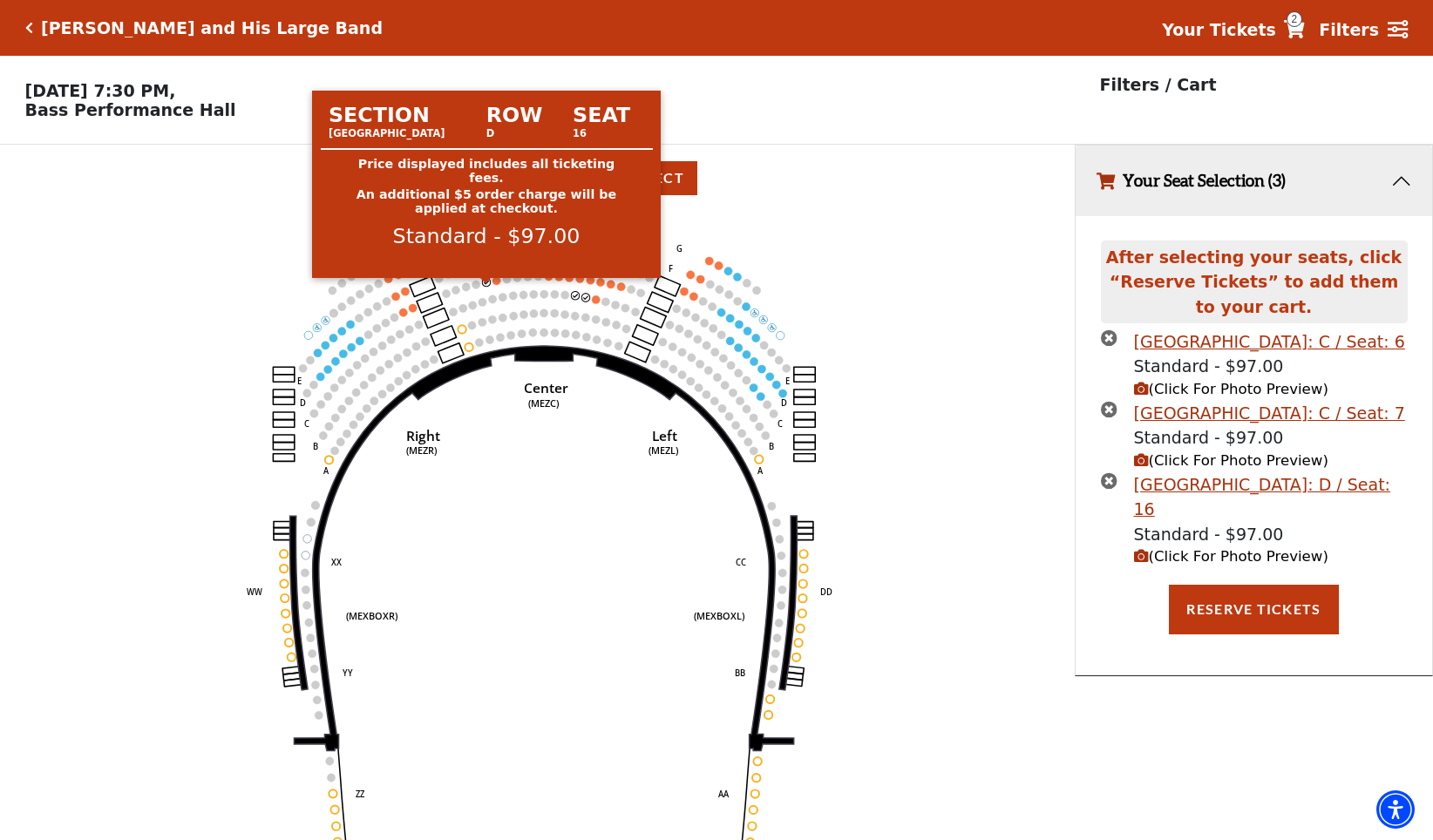
click at [487, 286] on circle at bounding box center [486, 282] width 8 height 8
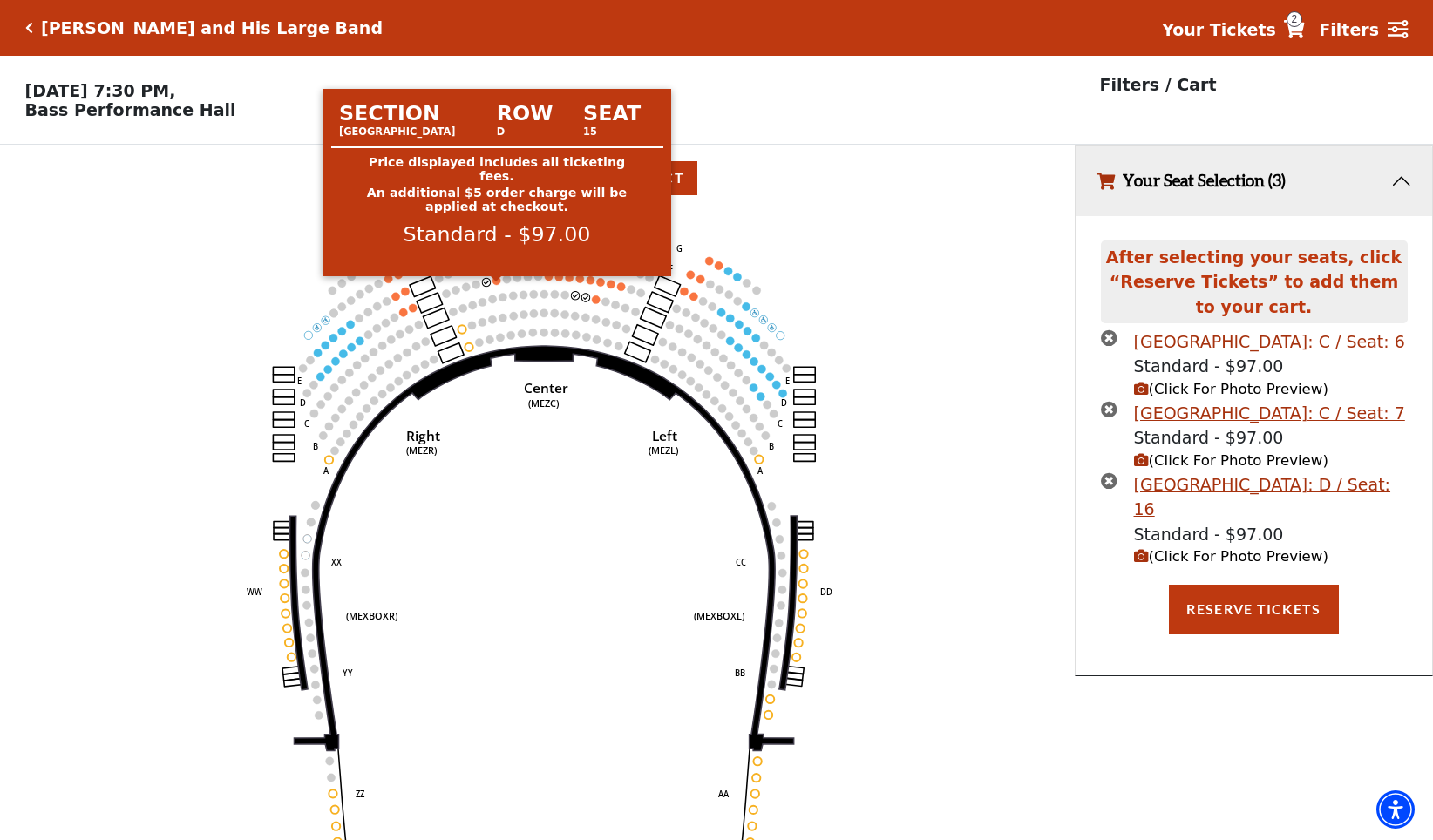
click at [495, 284] on circle at bounding box center [496, 280] width 8 height 8
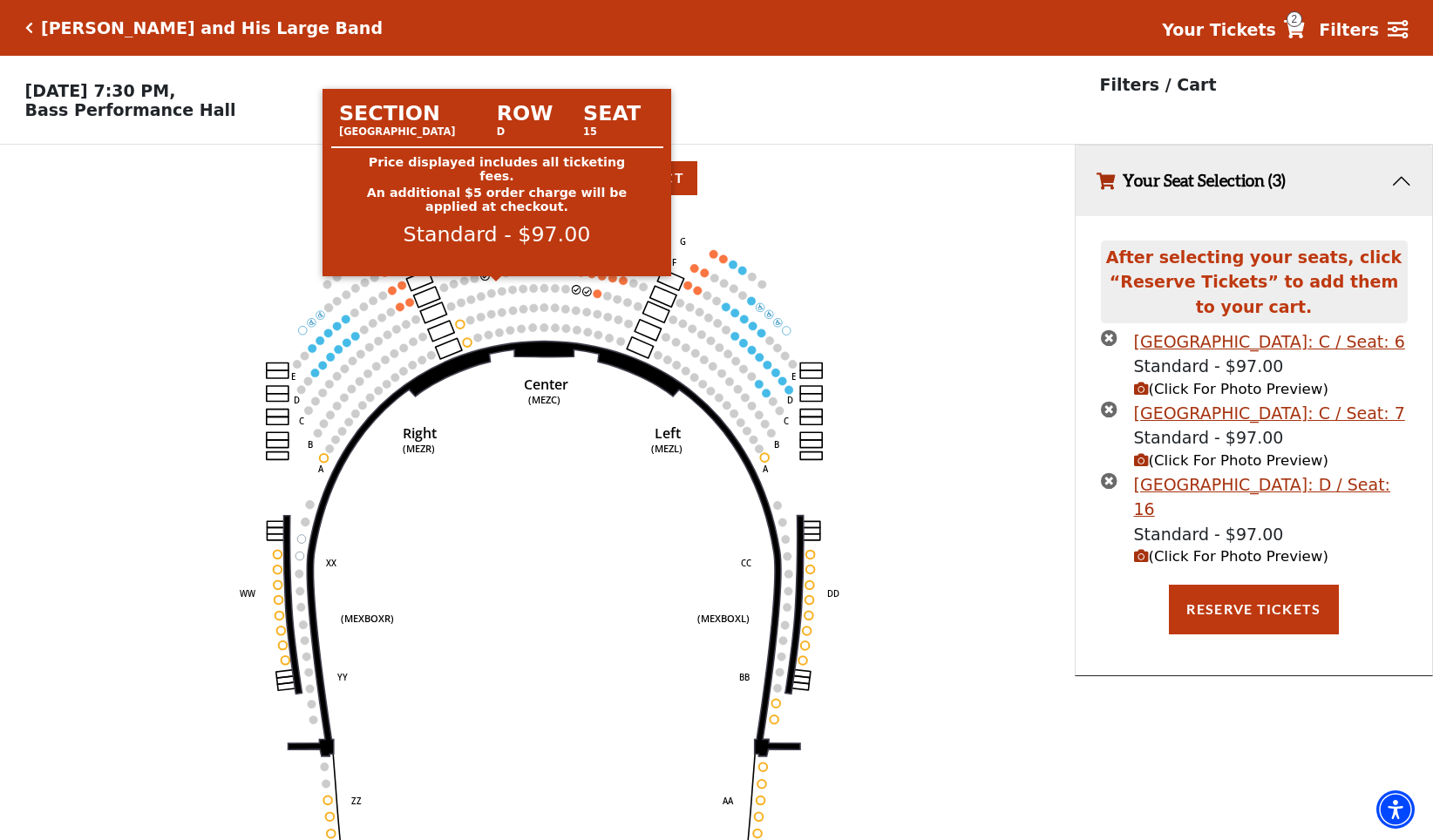
click at [495, 288] on icon "Center (MEZC) Right (MEZR) Left (MEZL) (MEXBOXR) (MEXBOXL) XX WW CC DD YY BB ZZ…" at bounding box center [538, 532] width 968 height 640
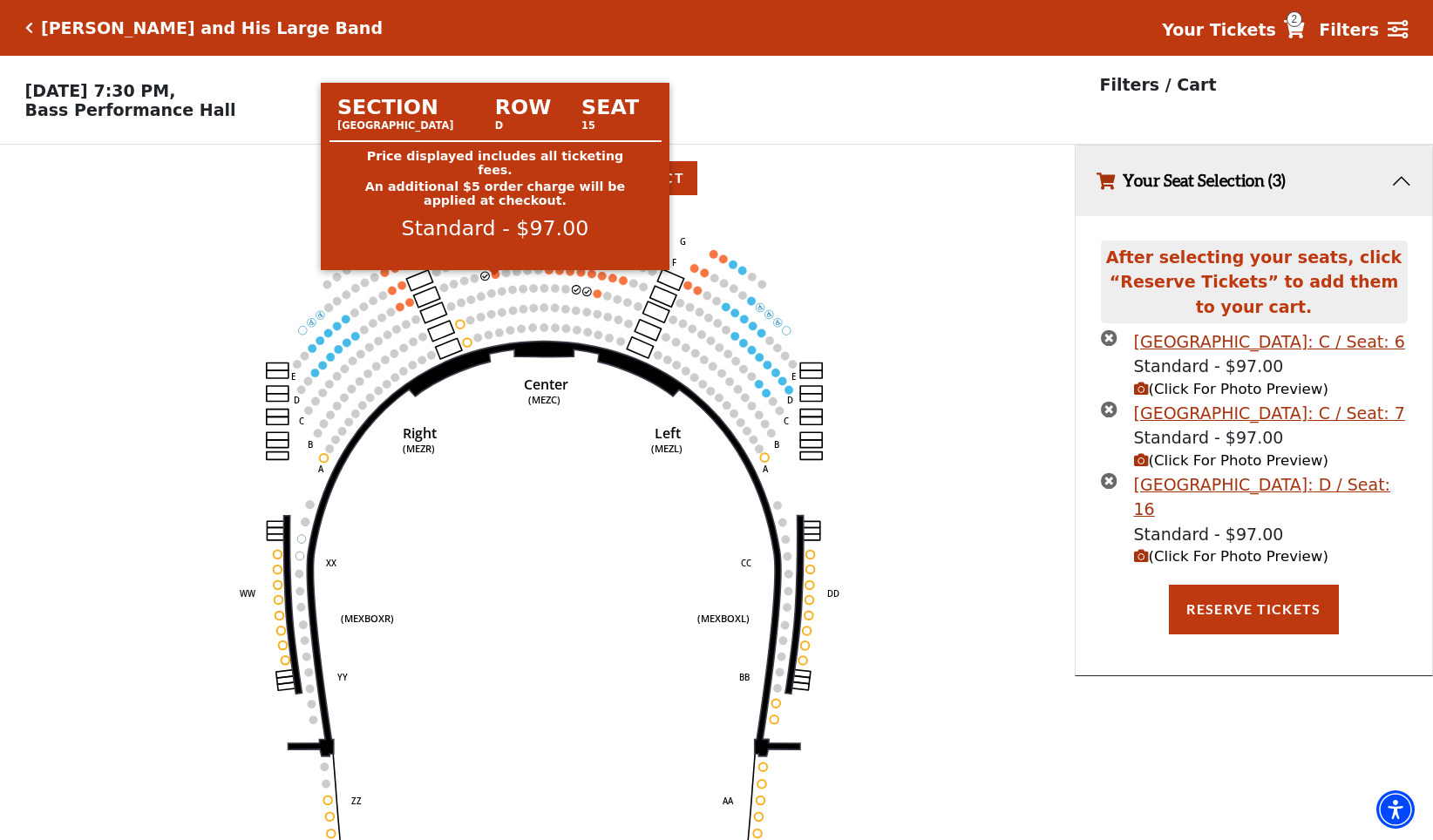
click at [495, 279] on circle at bounding box center [496, 275] width 9 height 9
